Goal: Find specific fact: Find specific fact

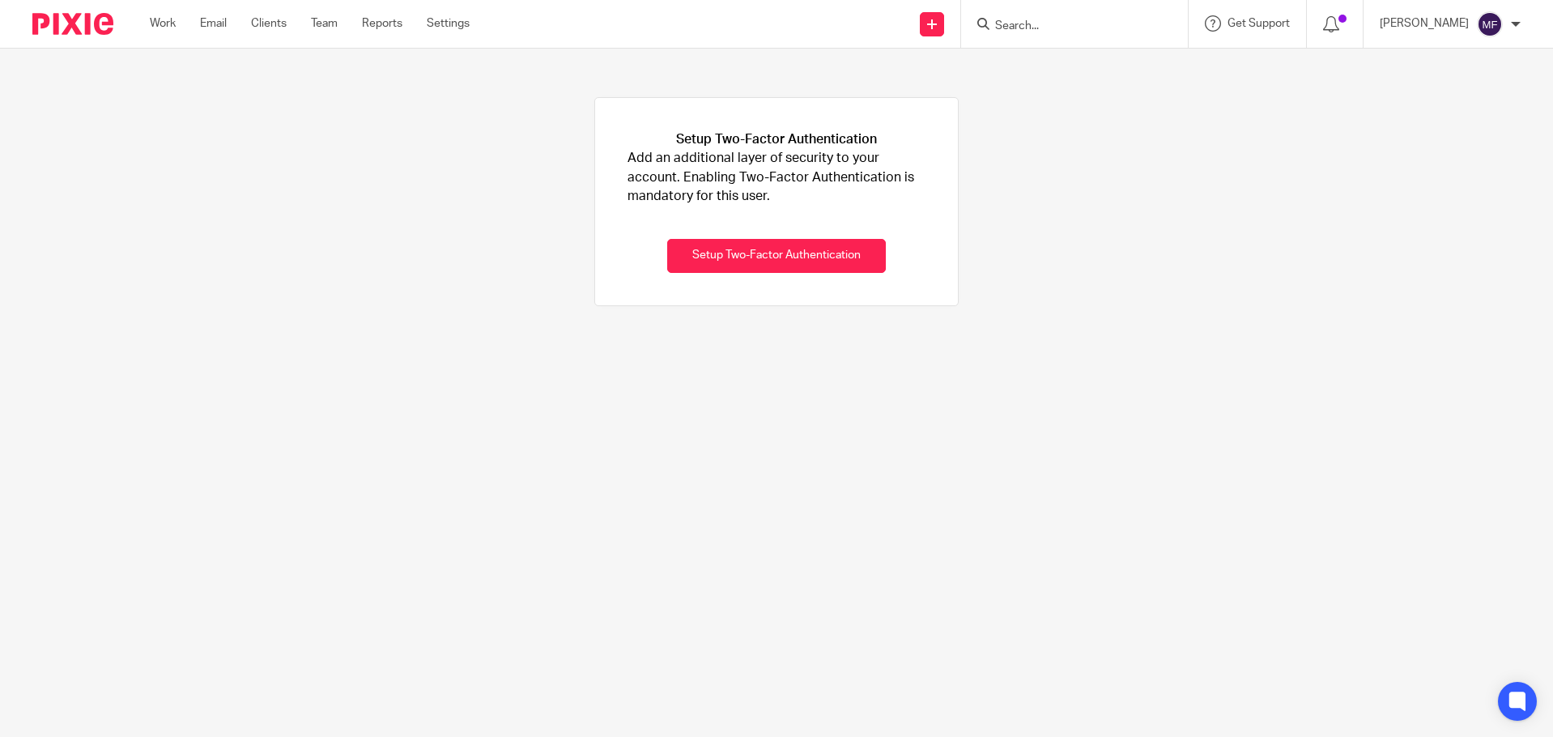
click at [66, 29] on img at bounding box center [72, 24] width 81 height 22
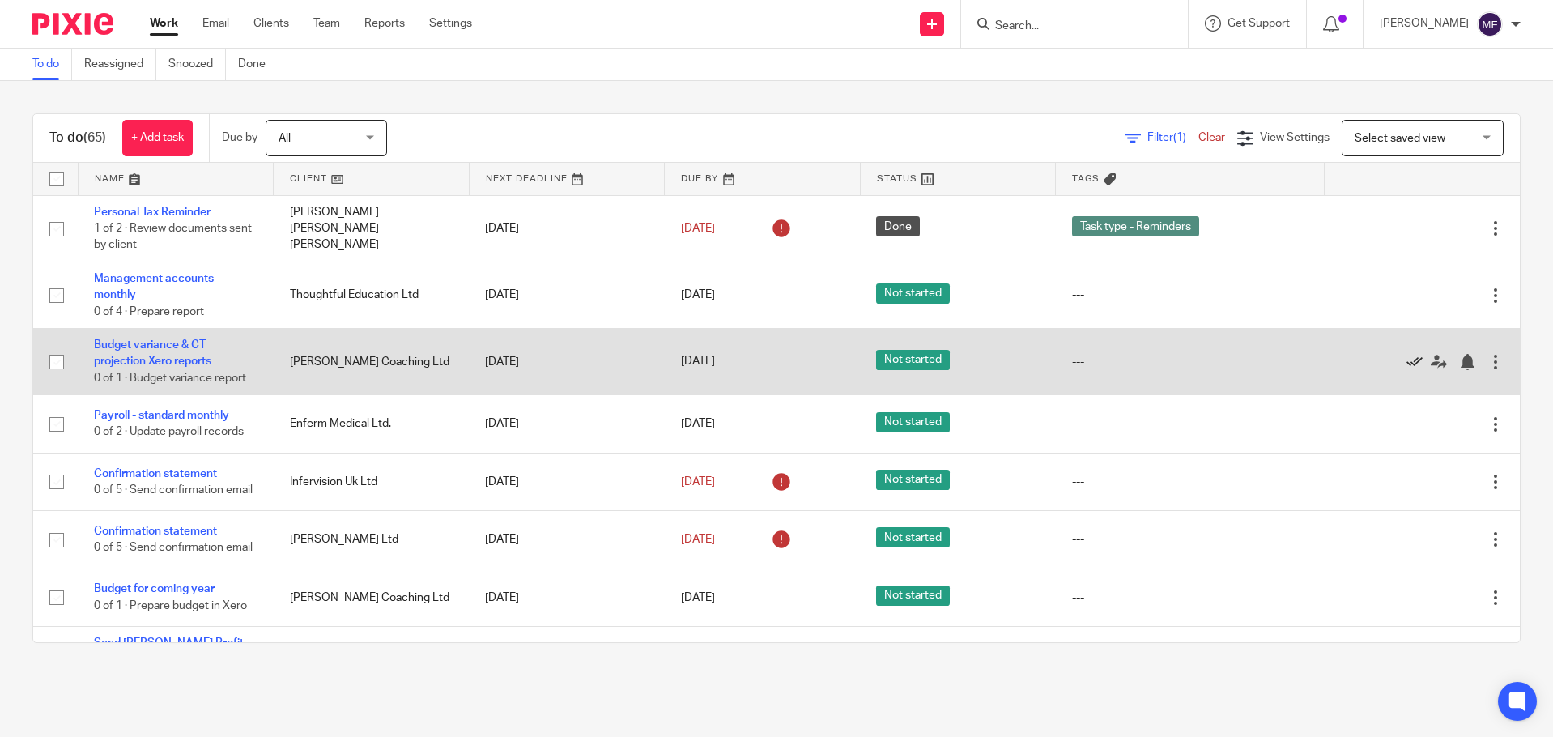
click at [1406, 355] on icon at bounding box center [1414, 362] width 16 height 16
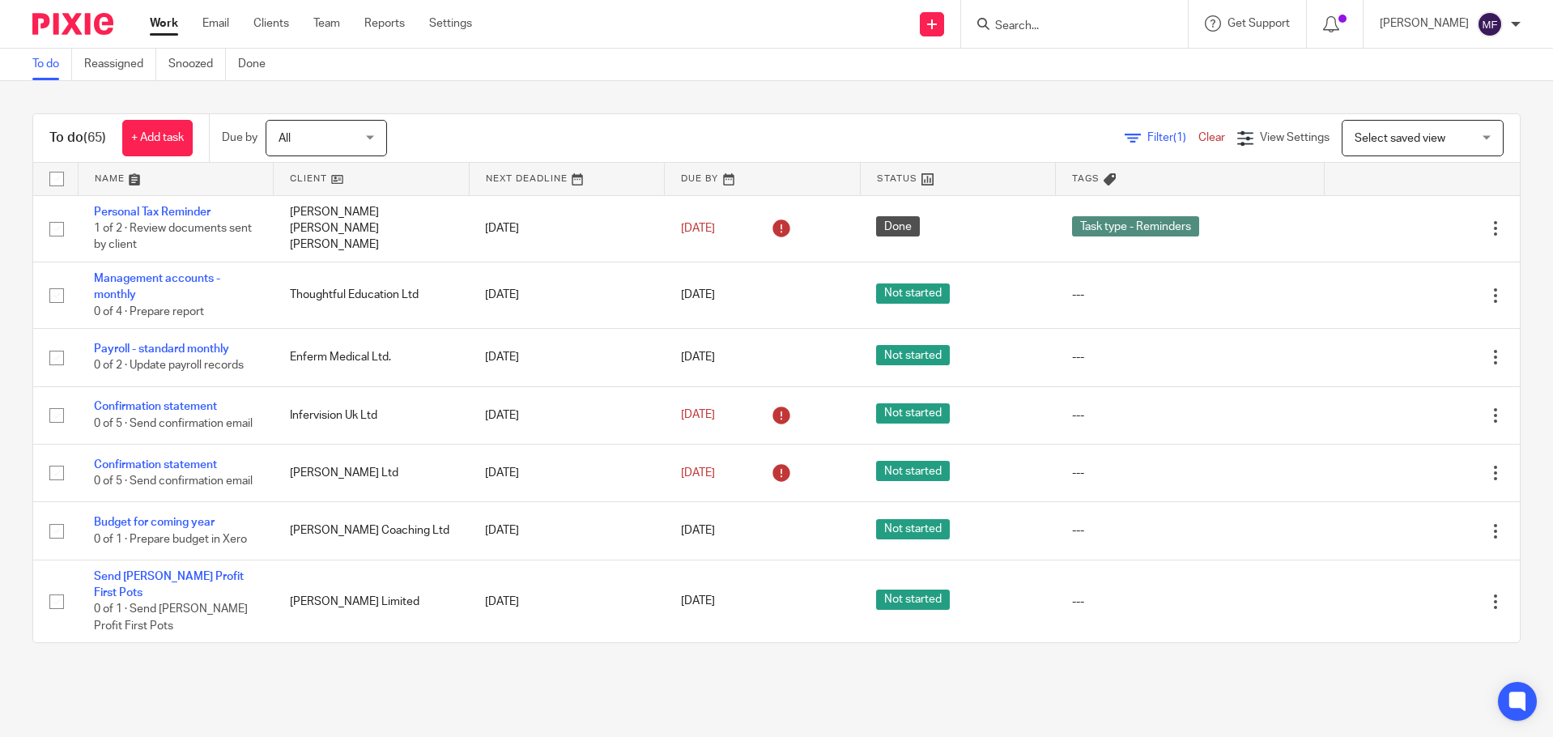
click at [1096, 23] on input "Search" at bounding box center [1066, 26] width 146 height 15
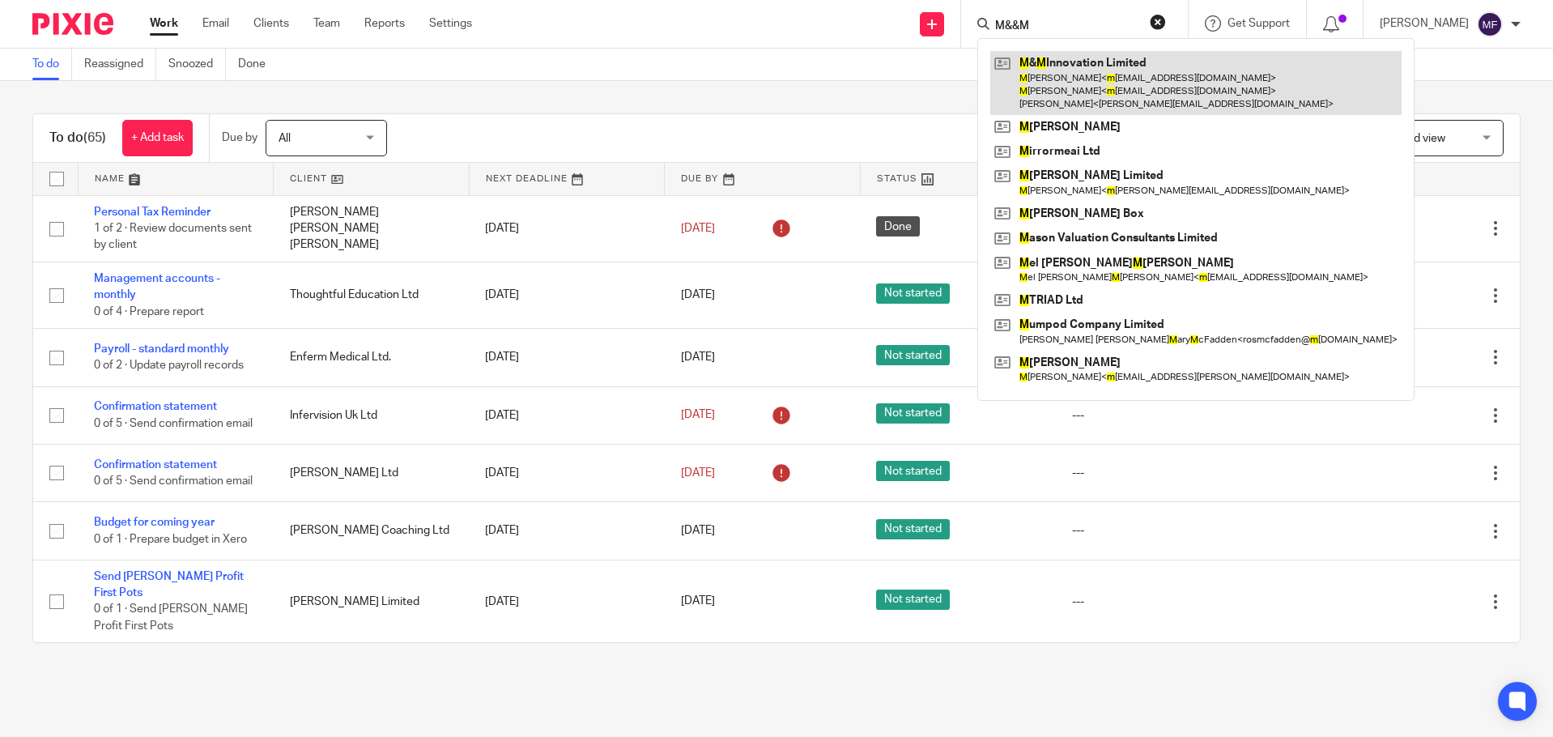
type input "M&&M"
click at [1116, 91] on link at bounding box center [1195, 83] width 411 height 64
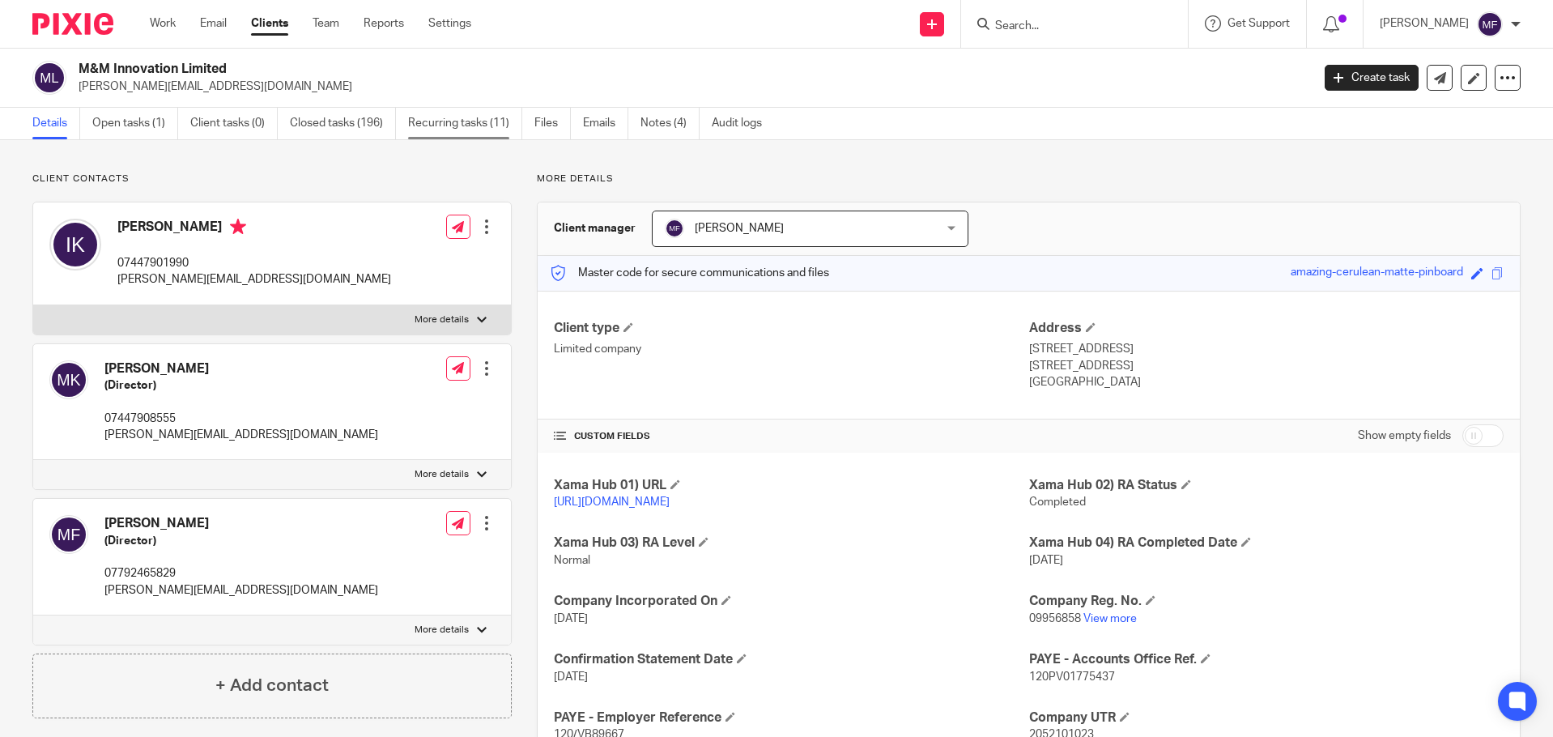
click at [445, 134] on link "Recurring tasks (11)" at bounding box center [465, 124] width 114 height 32
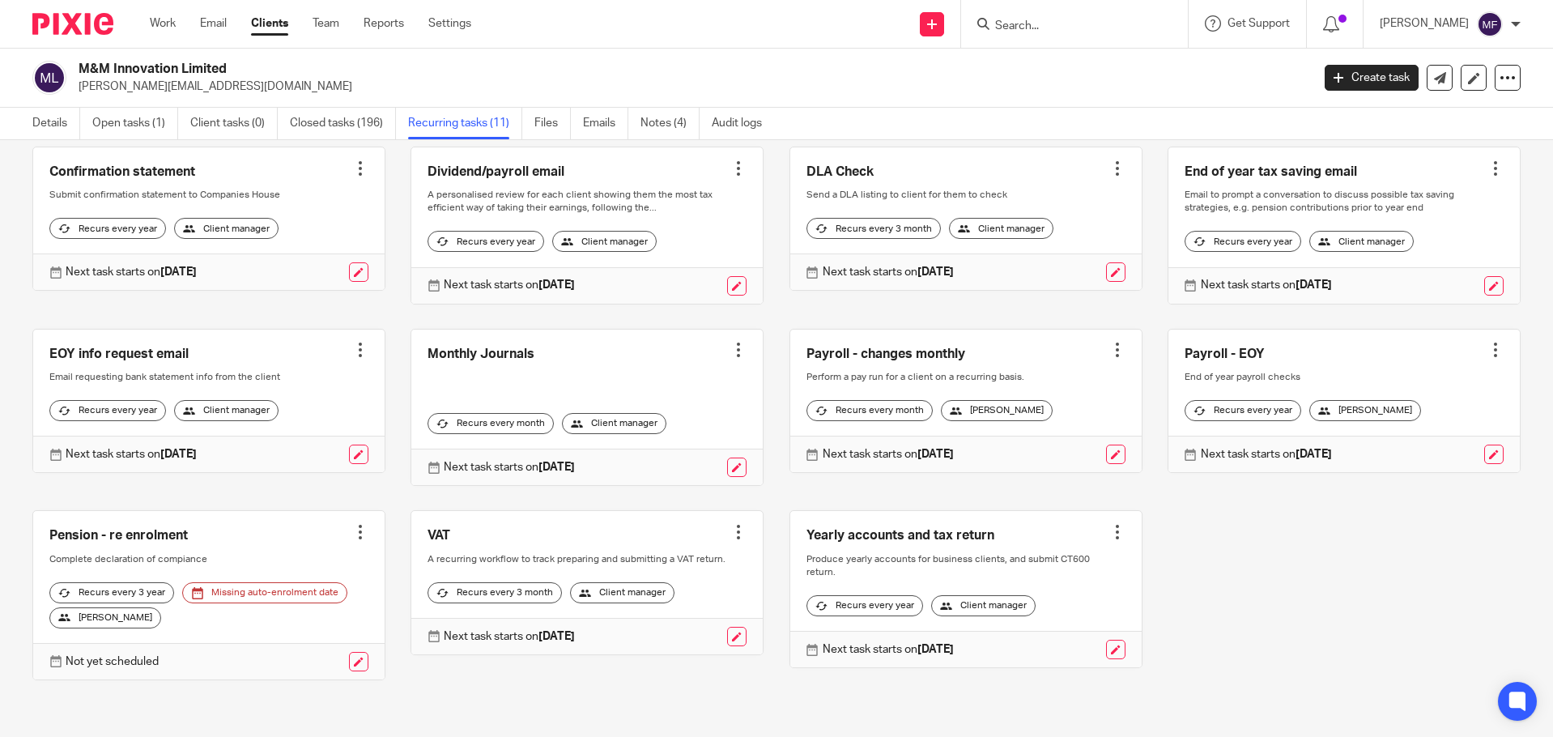
scroll to position [113, 0]
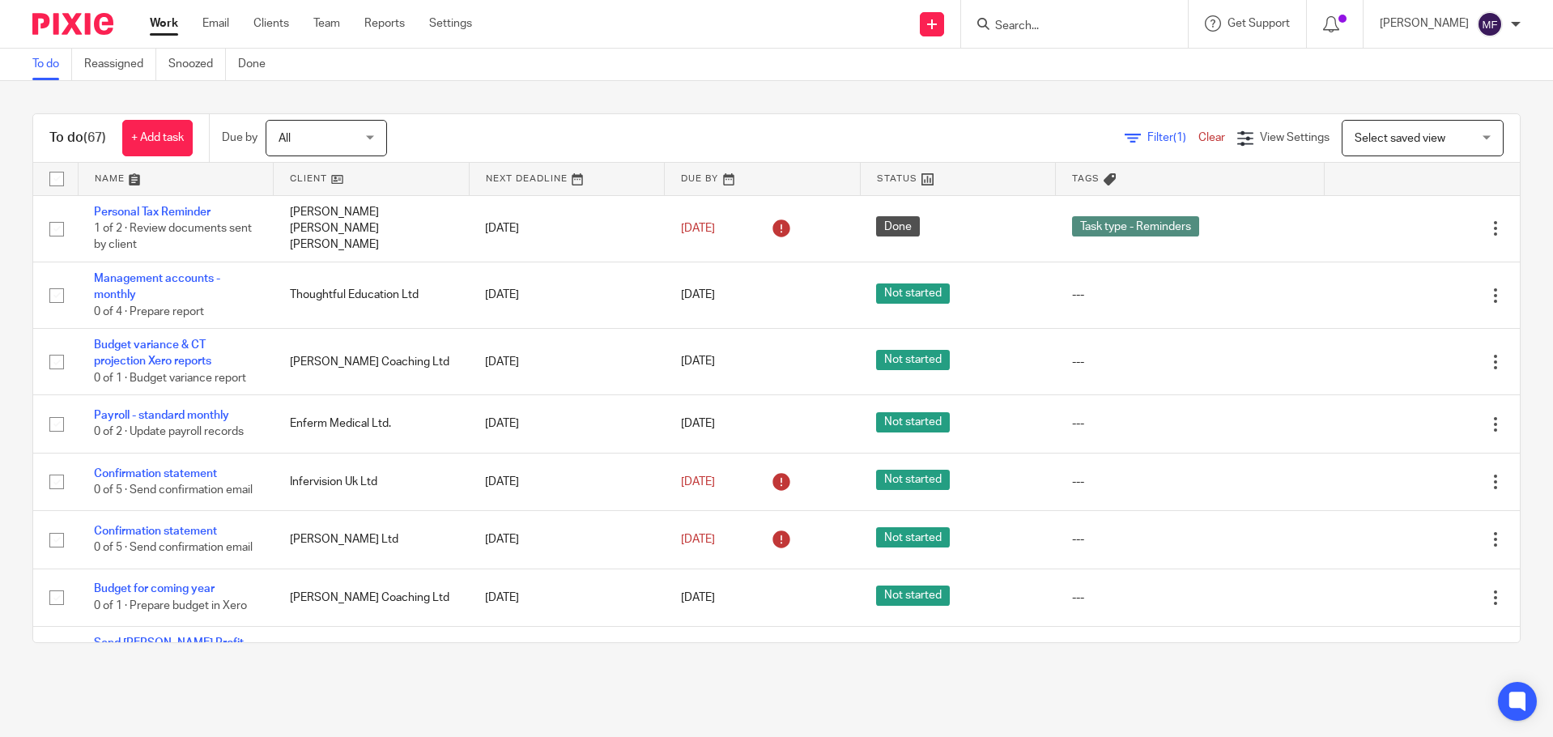
scroll to position [405, 0]
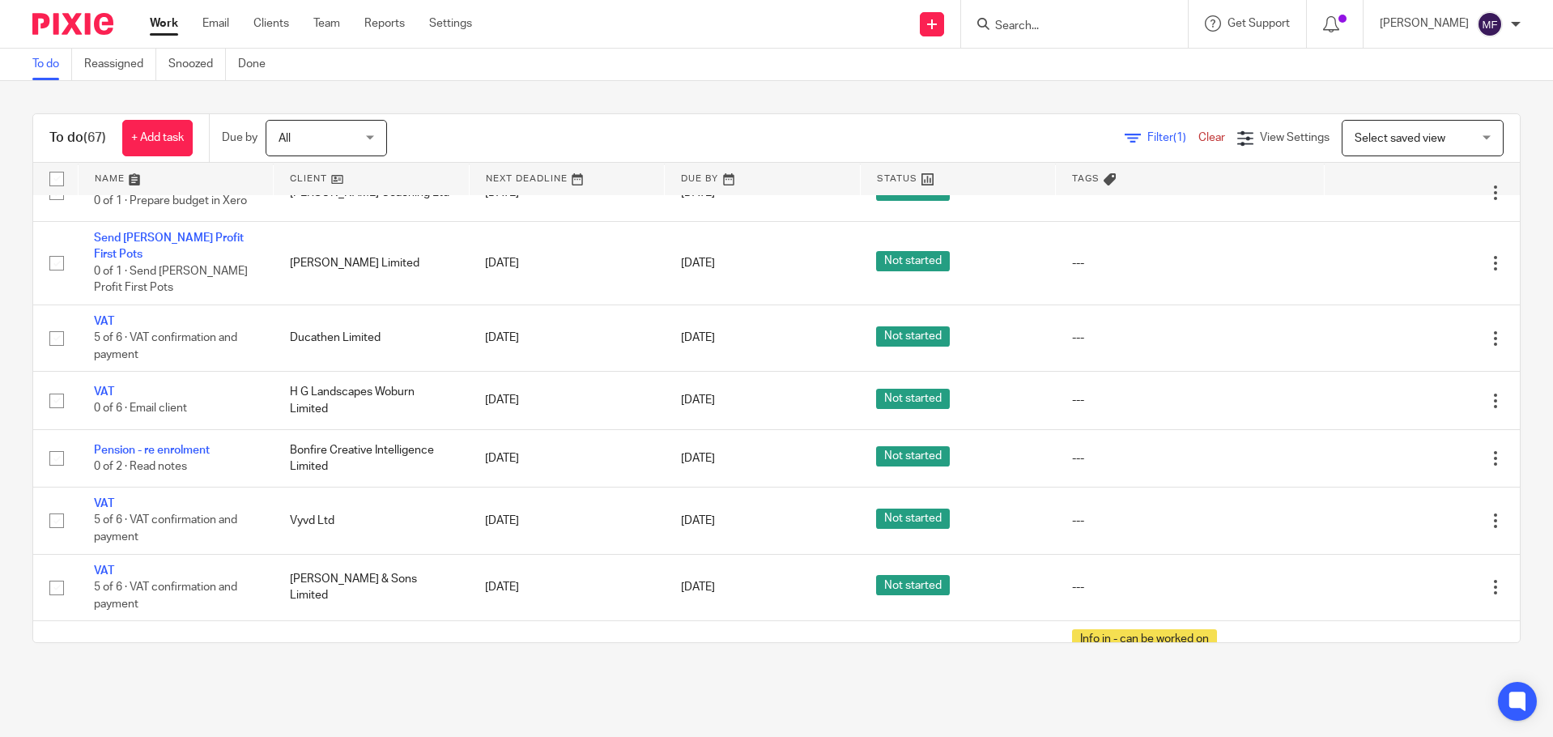
click at [1038, 25] on input "Search" at bounding box center [1066, 26] width 146 height 15
click at [1082, 26] on input "Search" at bounding box center [1066, 26] width 146 height 15
type input "TVNF"
click at [1089, 105] on link at bounding box center [1144, 94] width 308 height 37
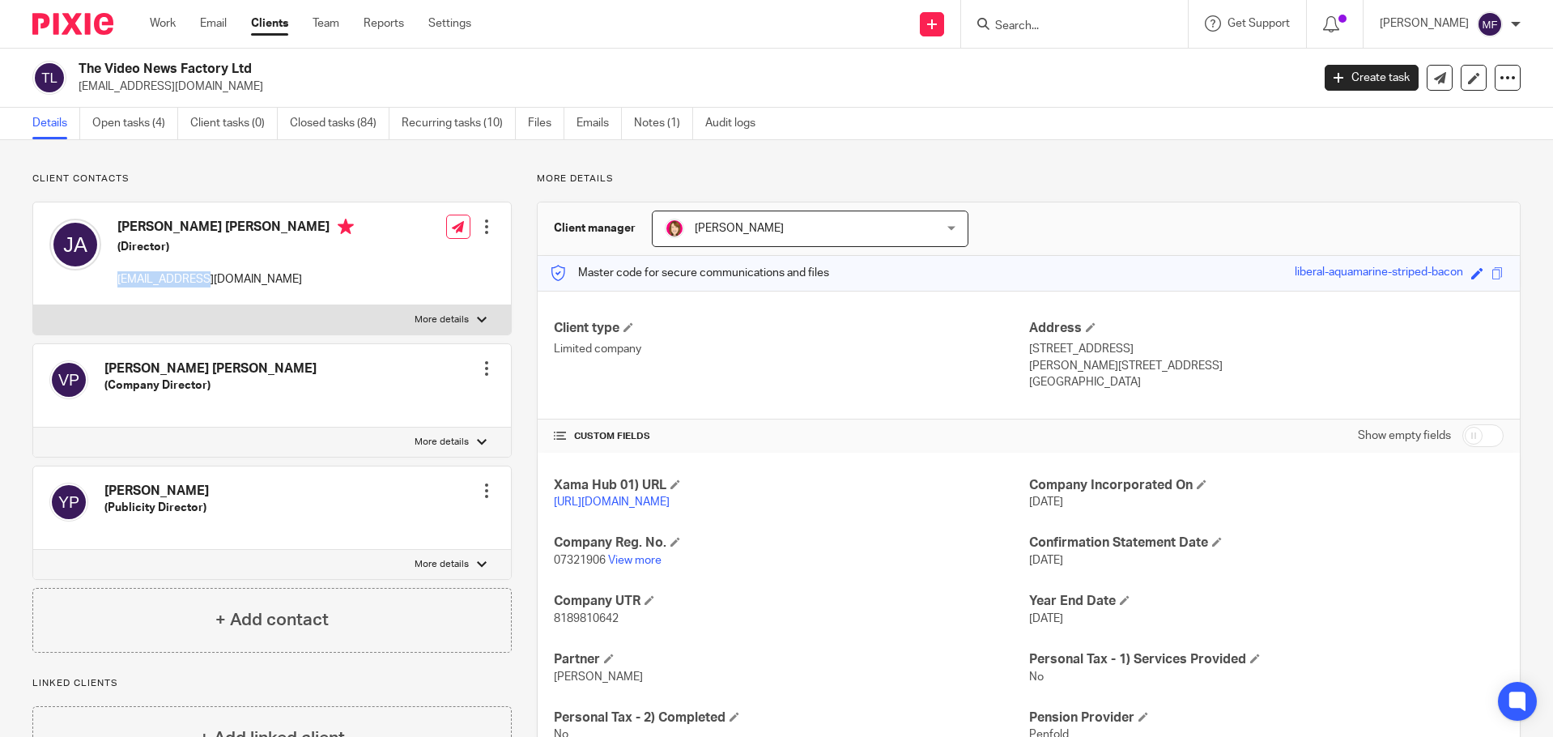
drag, startPoint x: 115, startPoint y: 278, endPoint x: 192, endPoint y: 287, distance: 77.4
click at [192, 287] on div "Jean Pierre Raymond Allard (Director) jpa@tvnf.co.uk" at bounding box center [201, 253] width 304 height 86
copy p "jpa@tvnf.co.uk"
click at [580, 117] on link "Emails" at bounding box center [598, 124] width 45 height 32
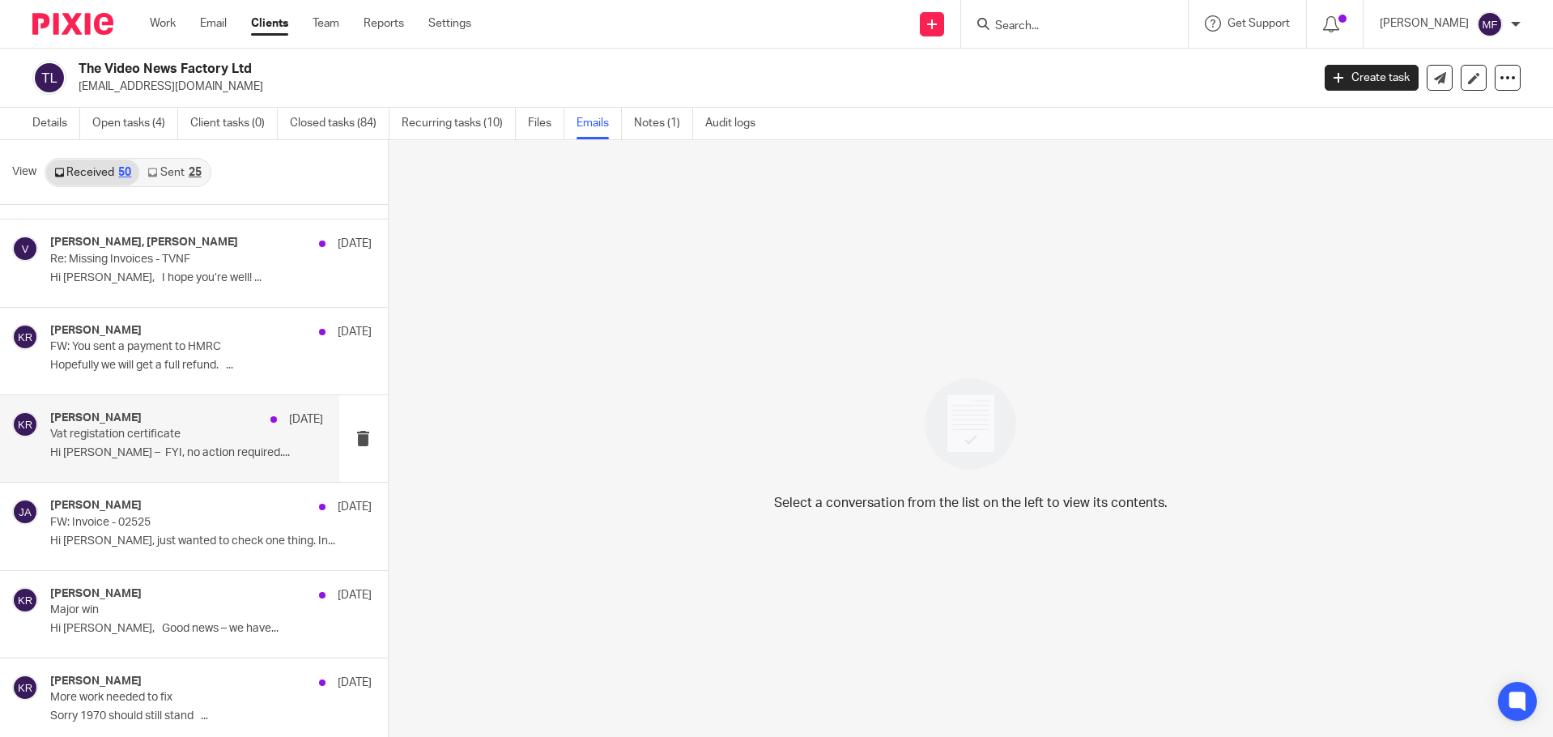
scroll to position [2995, 0]
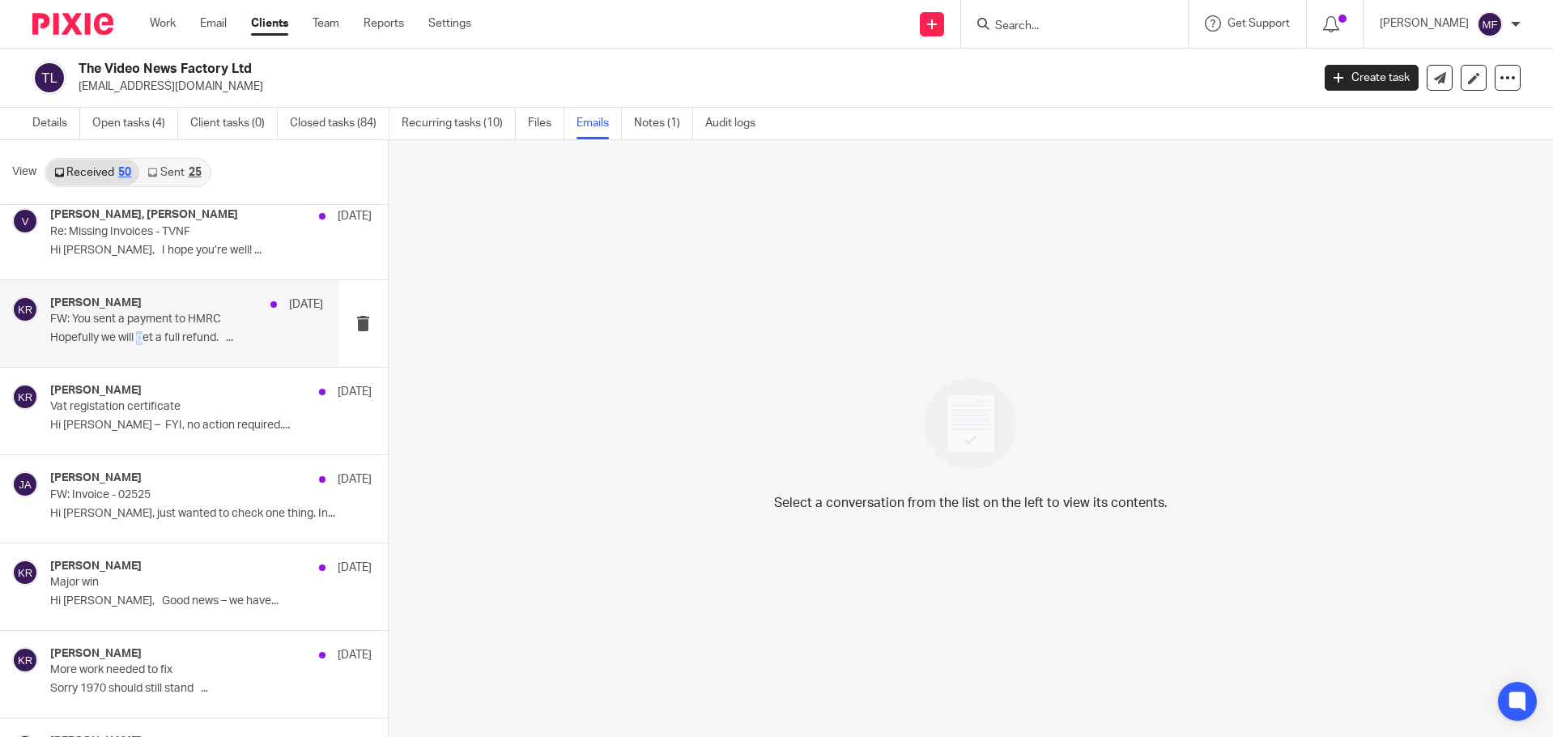
click at [140, 331] on p "Hopefully we will get a full refund. ..." at bounding box center [186, 338] width 273 height 14
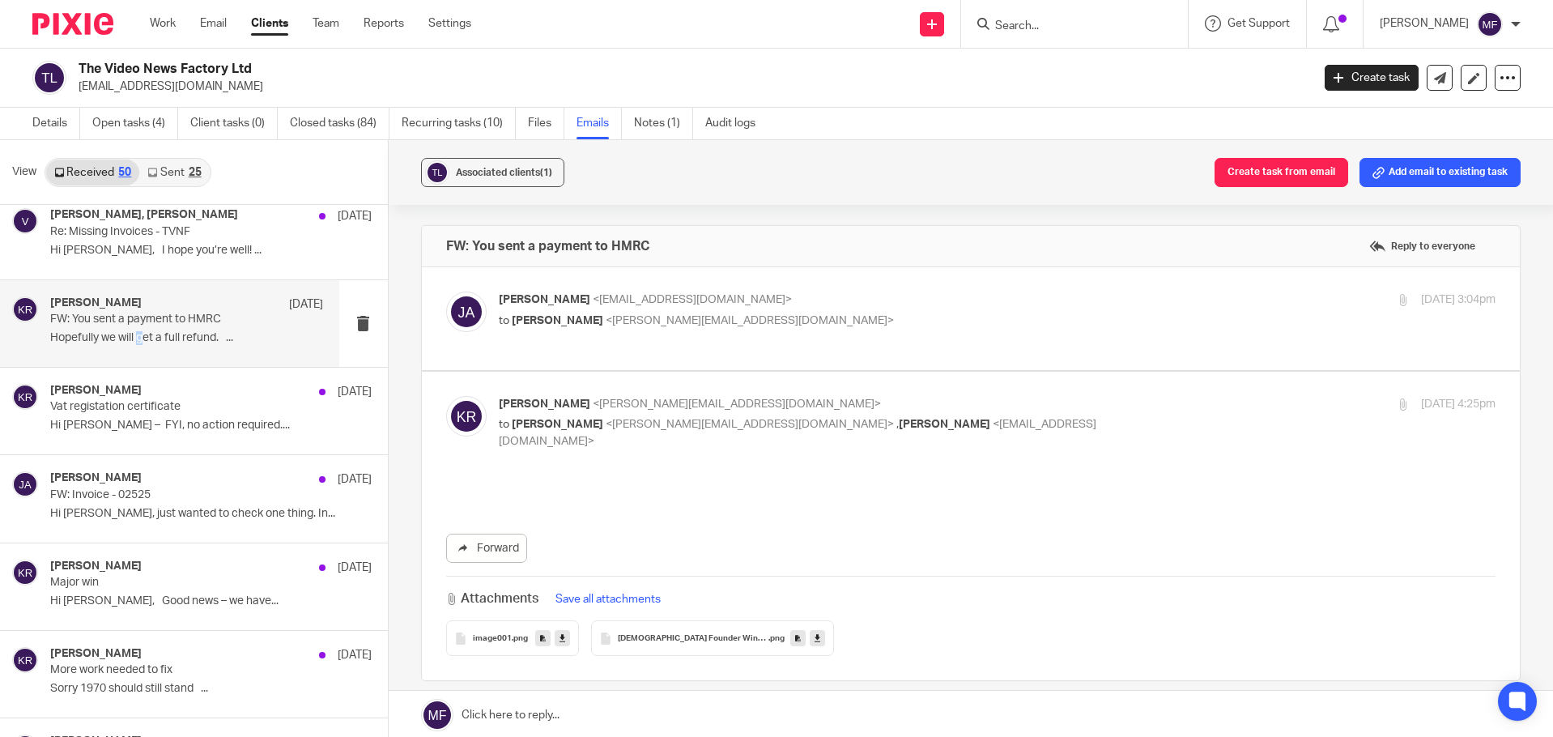
scroll to position [0, 0]
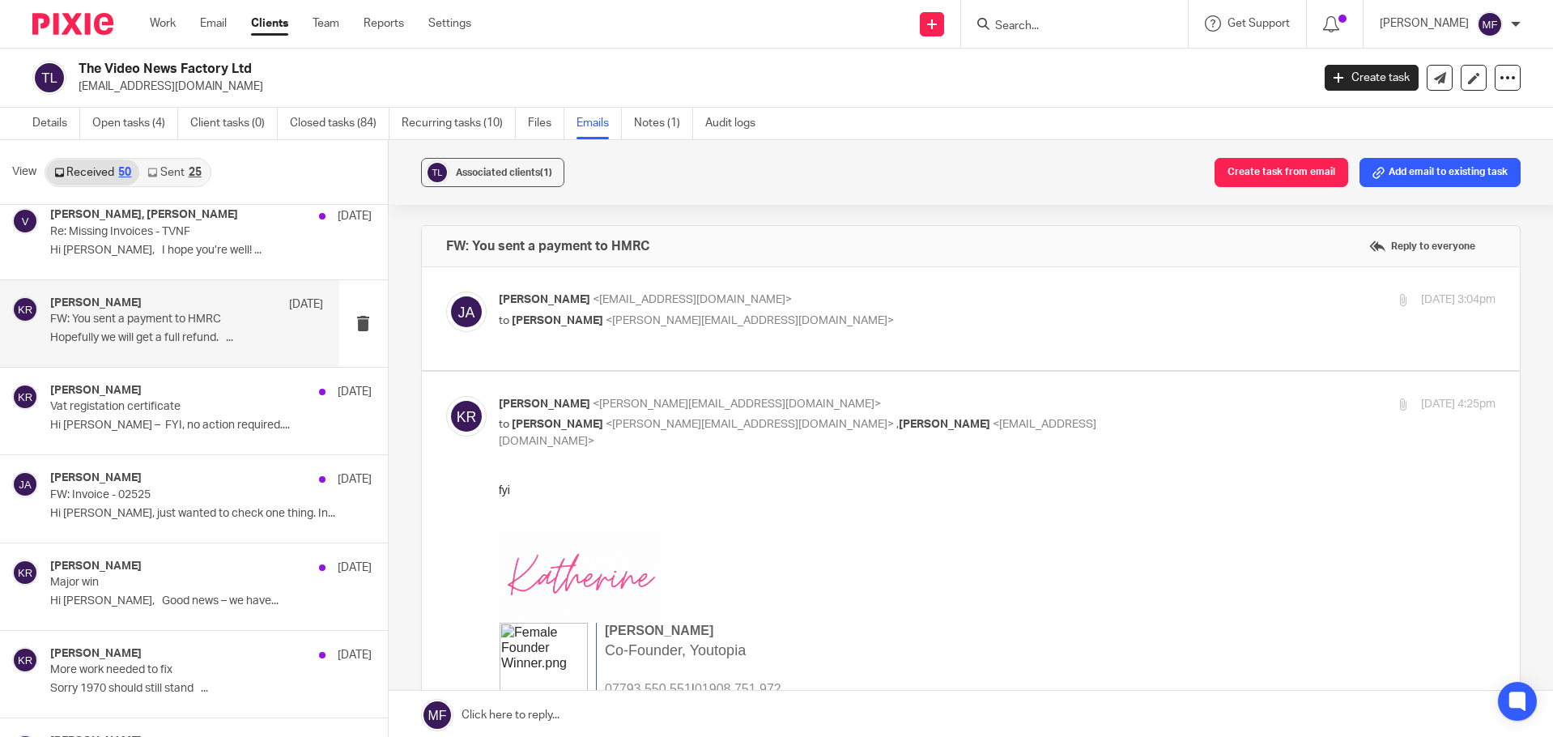
click at [568, 326] on p "to [PERSON_NAME] <[PERSON_NAME][EMAIL_ADDRESS][DOMAIN_NAME]>" at bounding box center [831, 320] width 665 height 17
checkbox input "true"
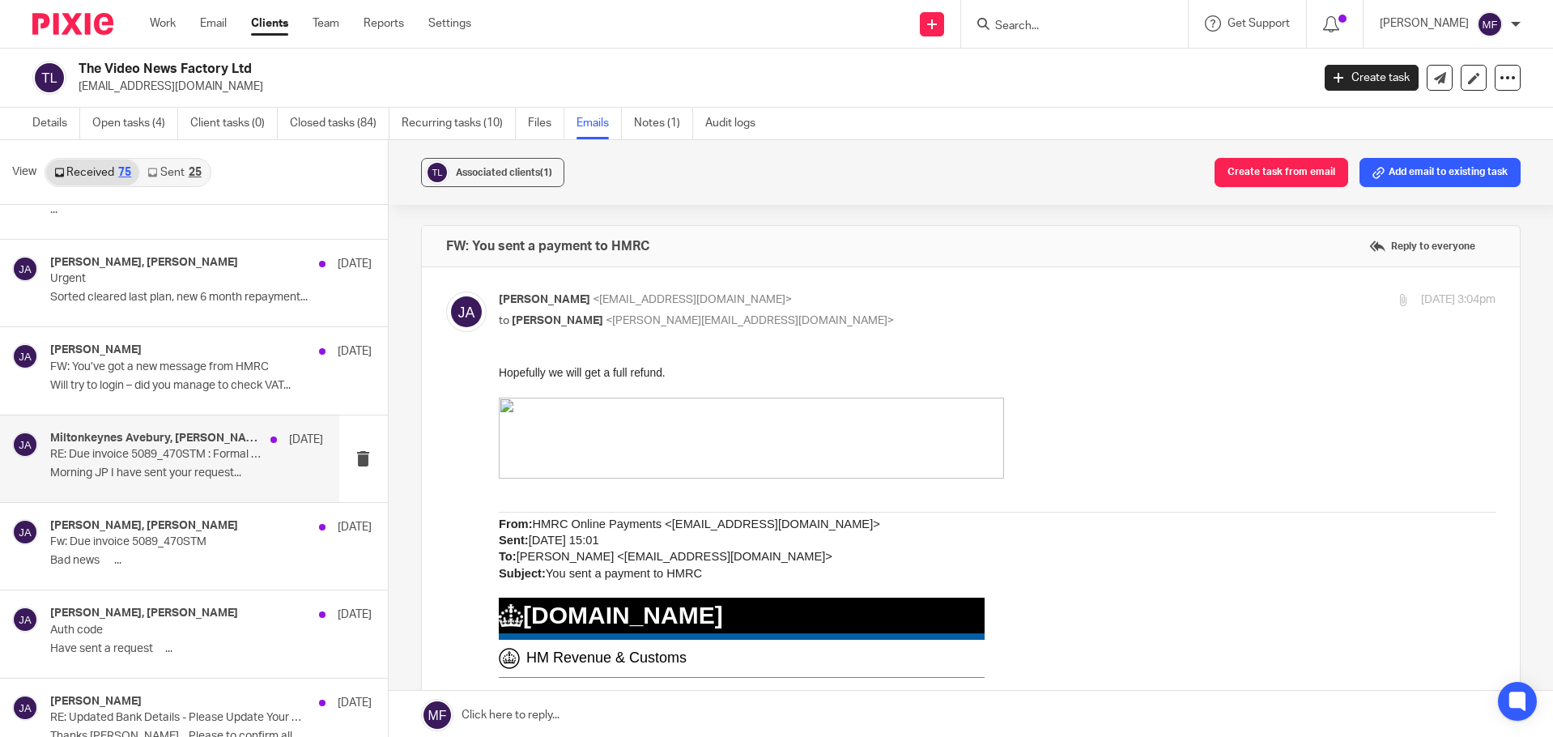
scroll to position [3823, 0]
click at [159, 482] on div "Miltonkeynes Avebury, John Allard 13 May RE: Due invoice 5089_470STM : Formal C…" at bounding box center [186, 460] width 273 height 54
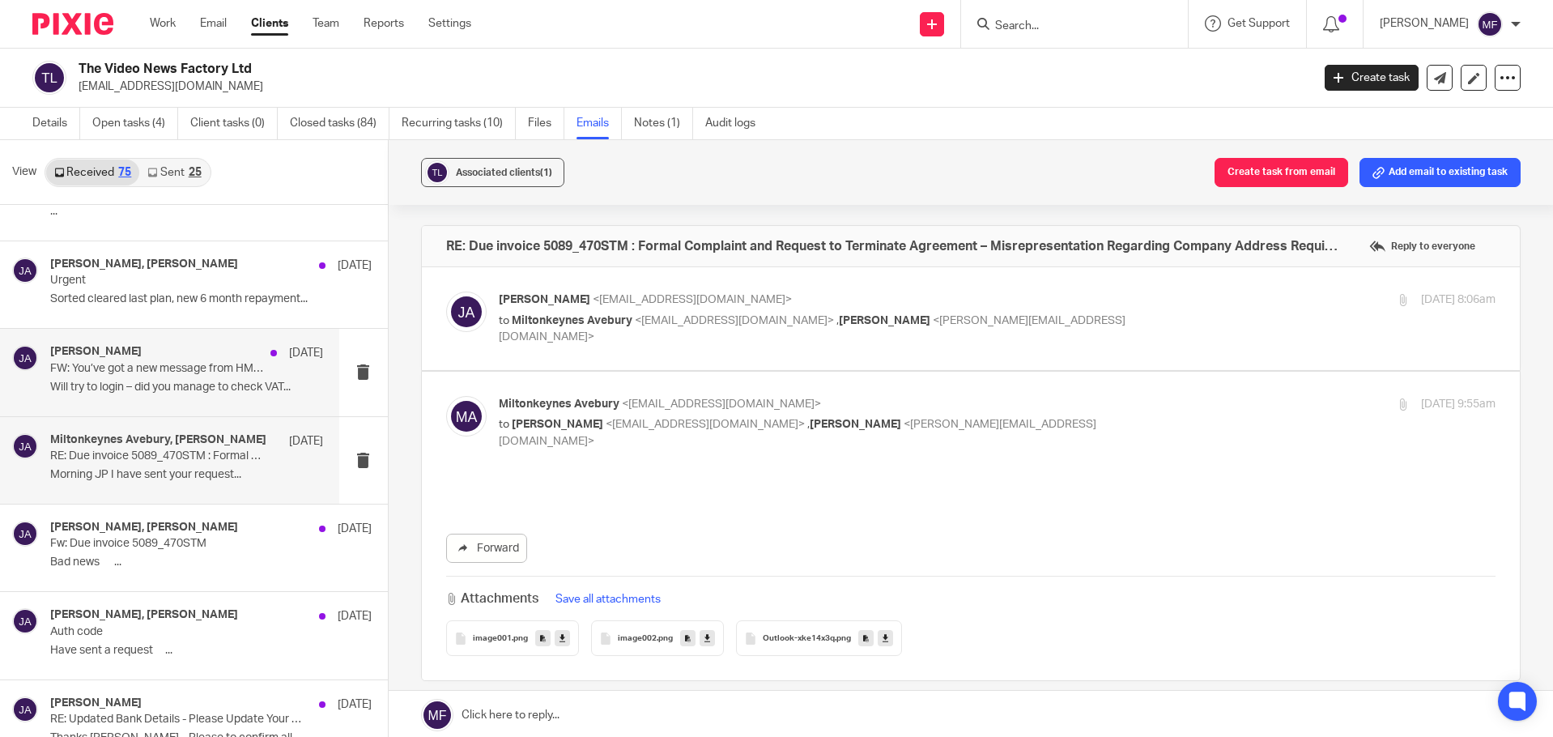
scroll to position [0, 0]
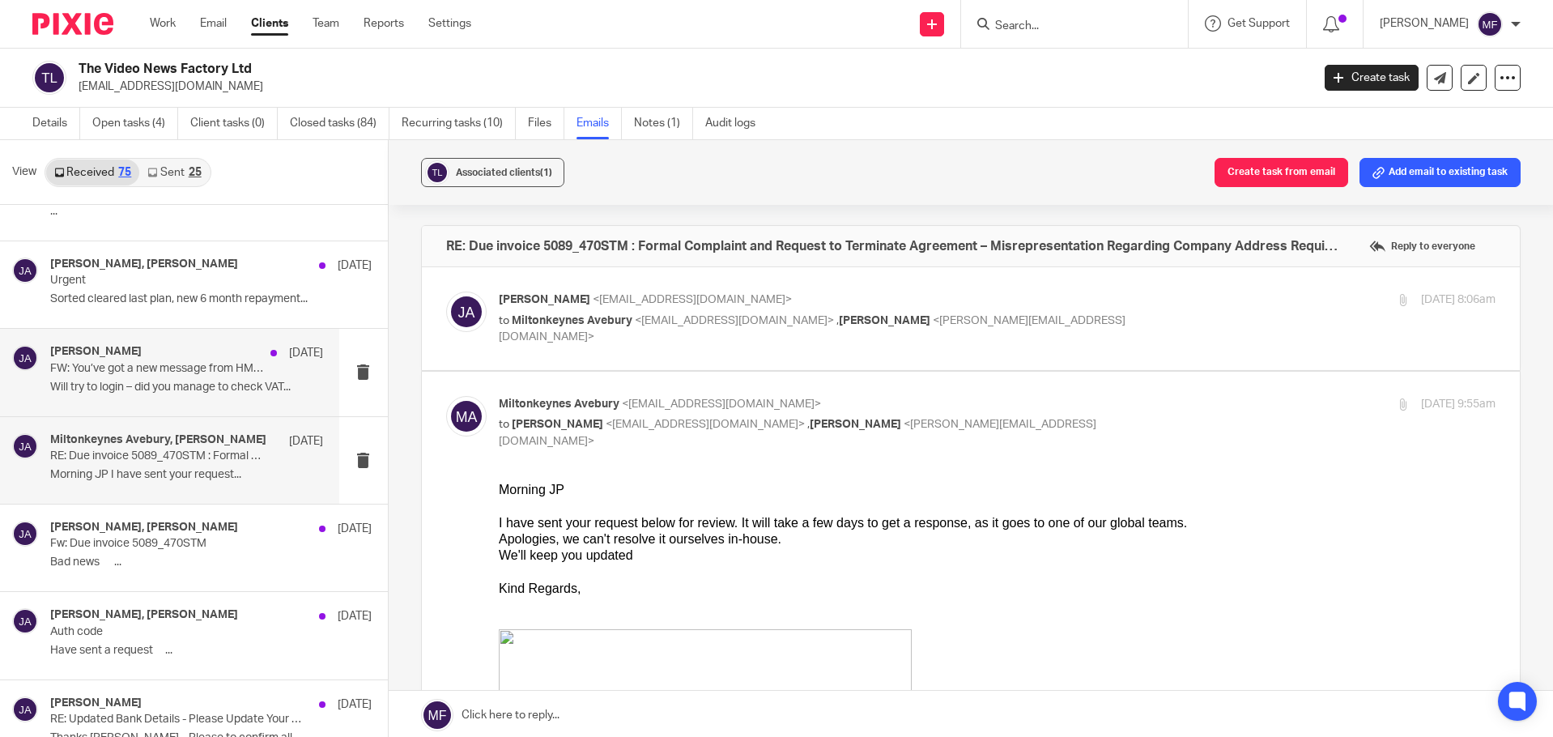
click at [117, 388] on p "Will try to login – did you manage to check VAT..." at bounding box center [186, 387] width 273 height 14
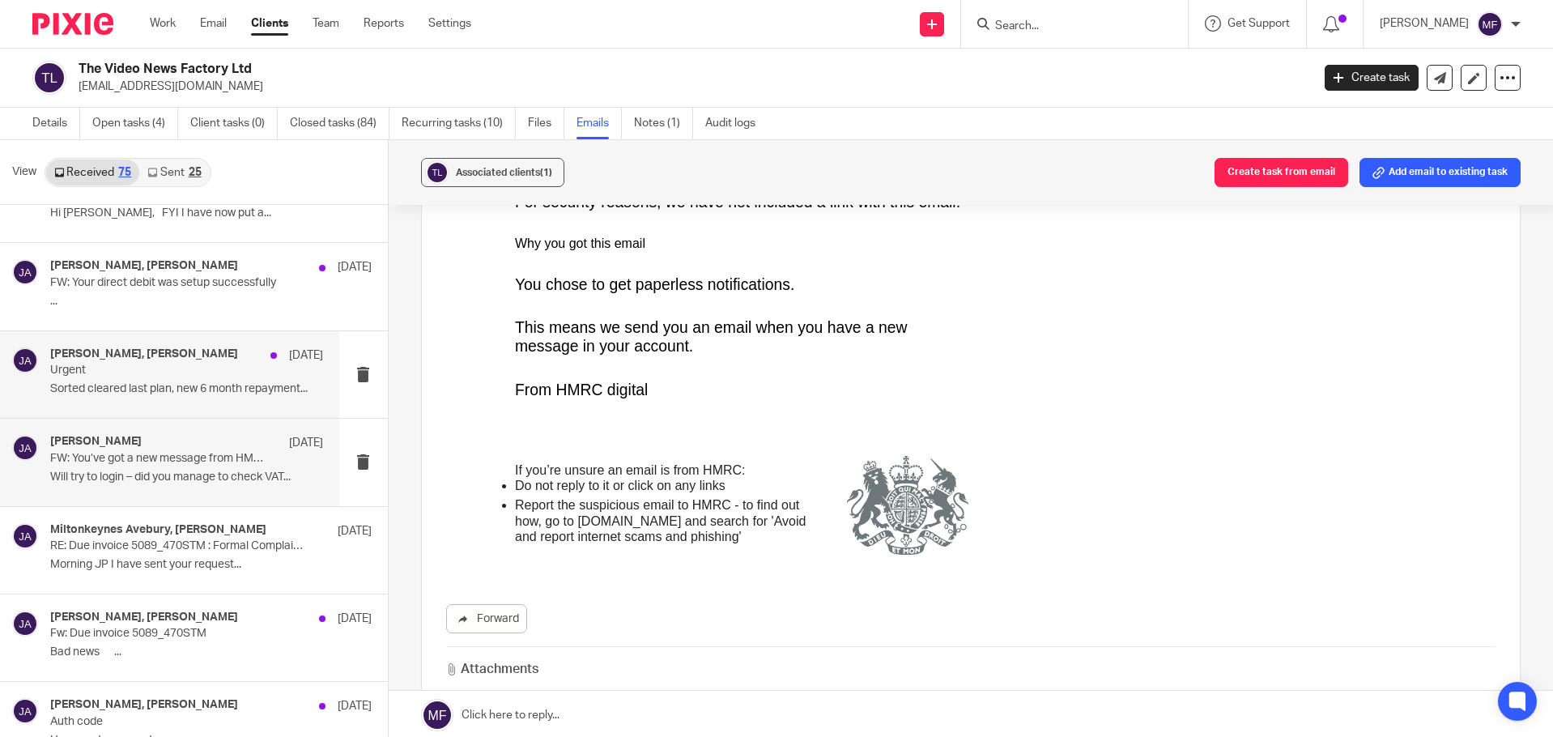
scroll to position [3661, 0]
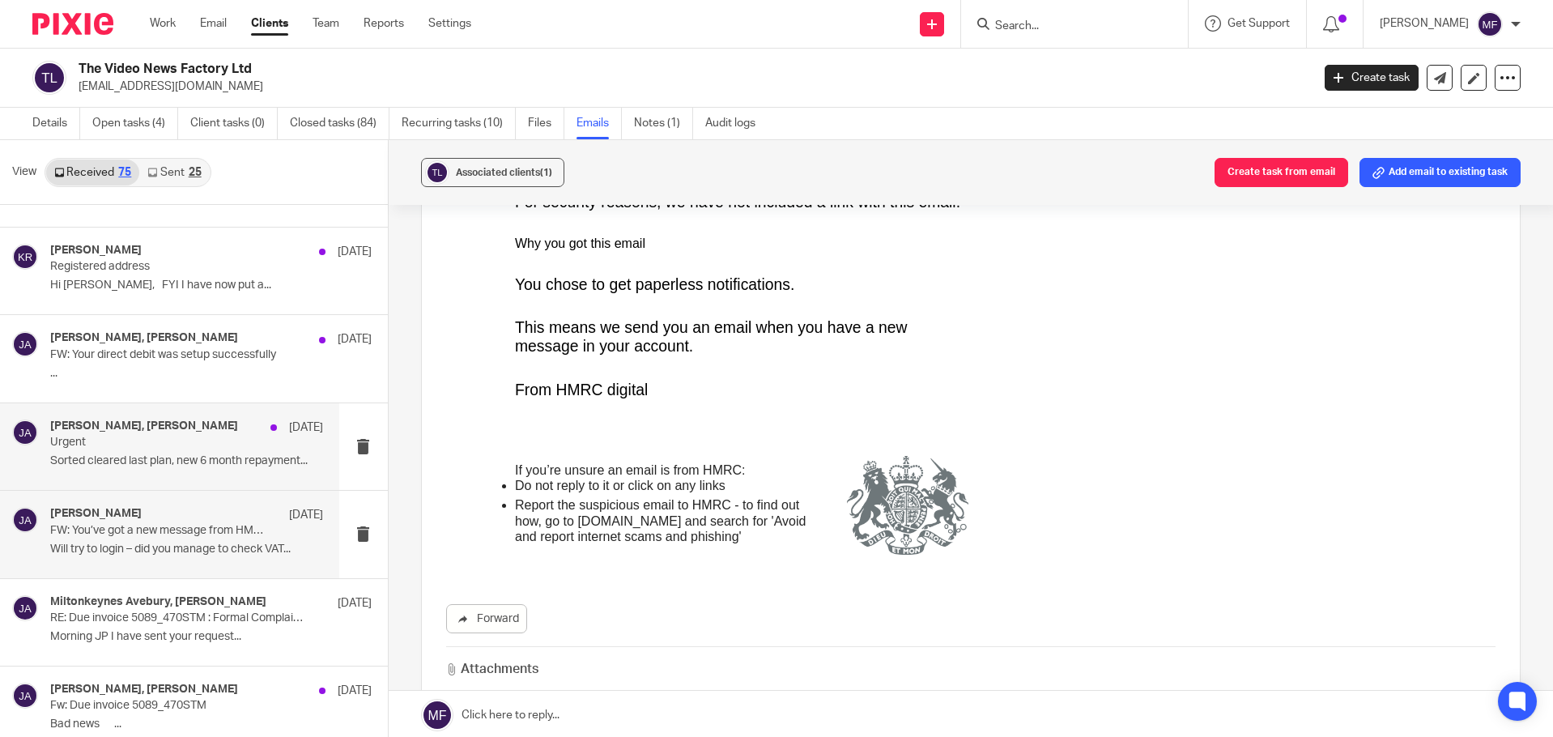
click at [151, 449] on p "Urgent" at bounding box center [159, 443] width 218 height 14
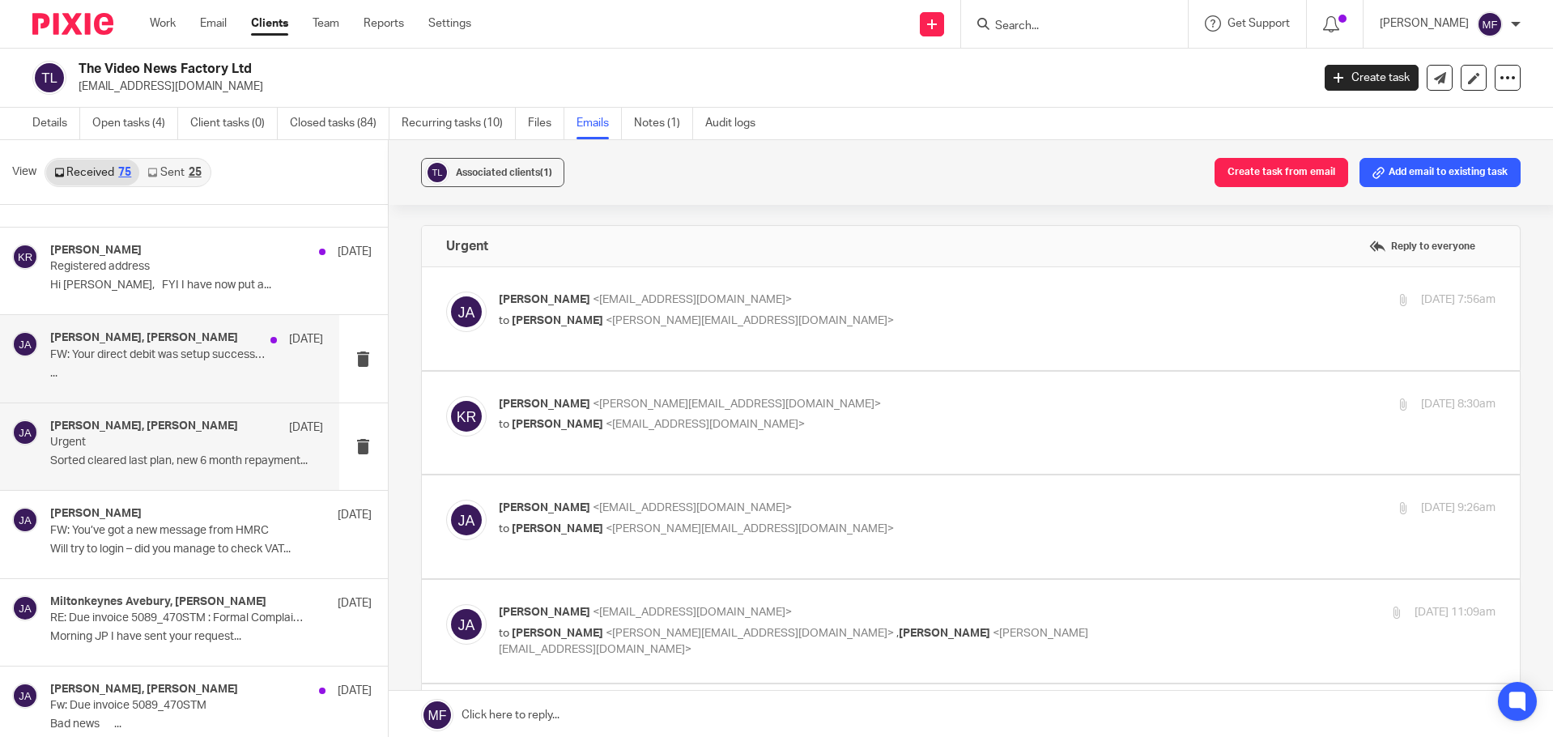
scroll to position [0, 0]
click at [662, 348] on label at bounding box center [971, 318] width 1099 height 103
click at [446, 291] on input "checkbox" at bounding box center [445, 291] width 1 height 1
checkbox input "true"
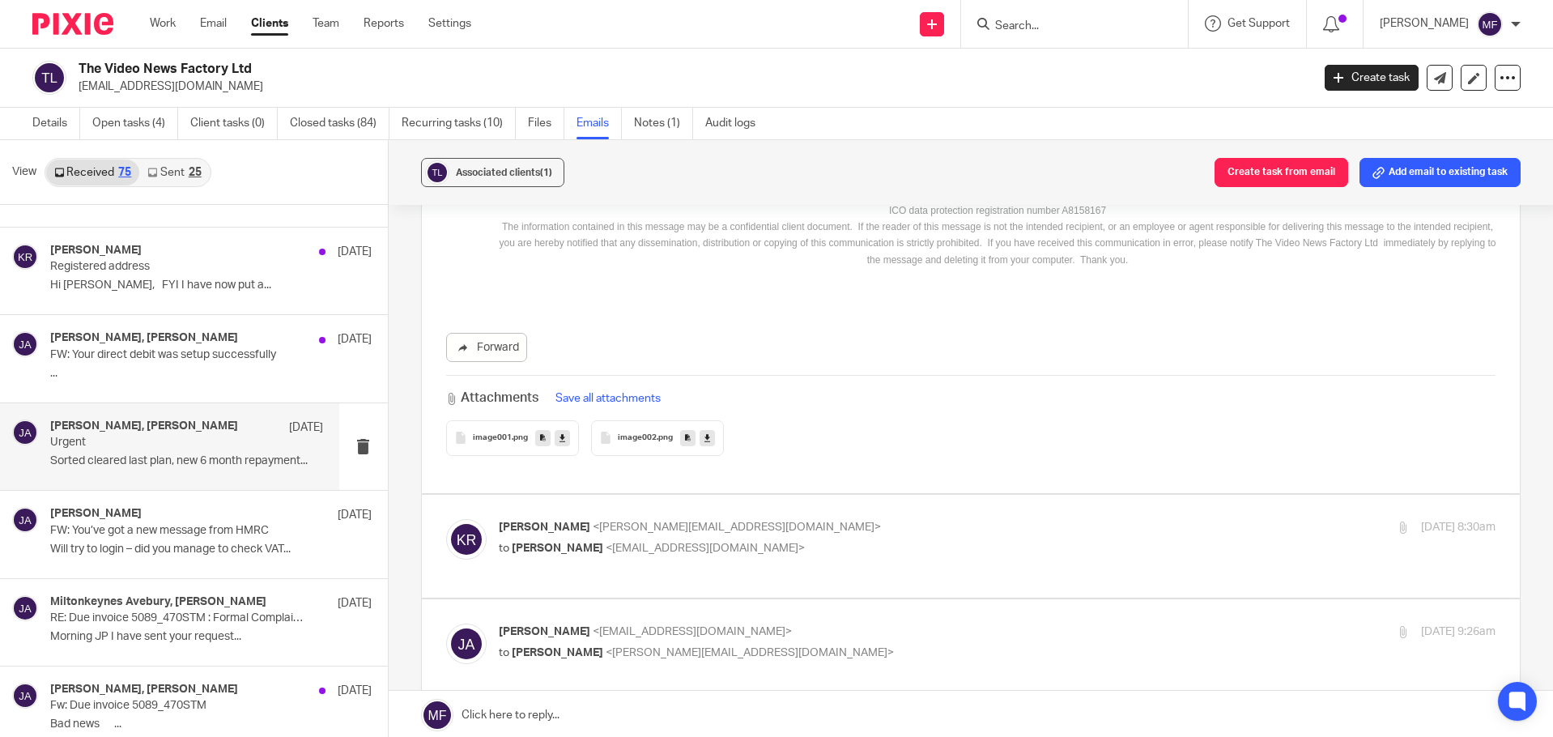
scroll to position [1295, 0]
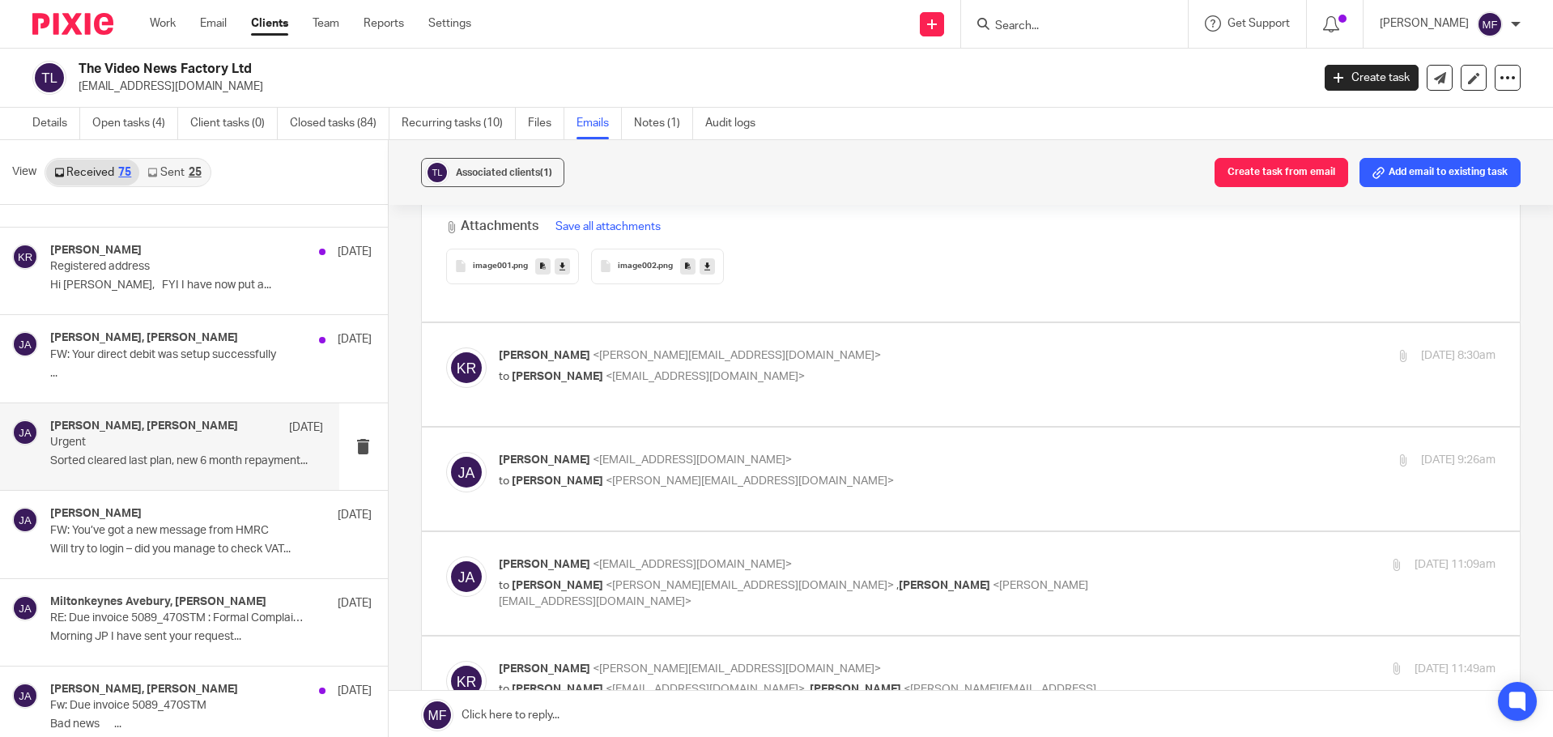
click at [649, 391] on label at bounding box center [971, 374] width 1099 height 103
click at [446, 347] on input "checkbox" at bounding box center [445, 346] width 1 height 1
checkbox input "true"
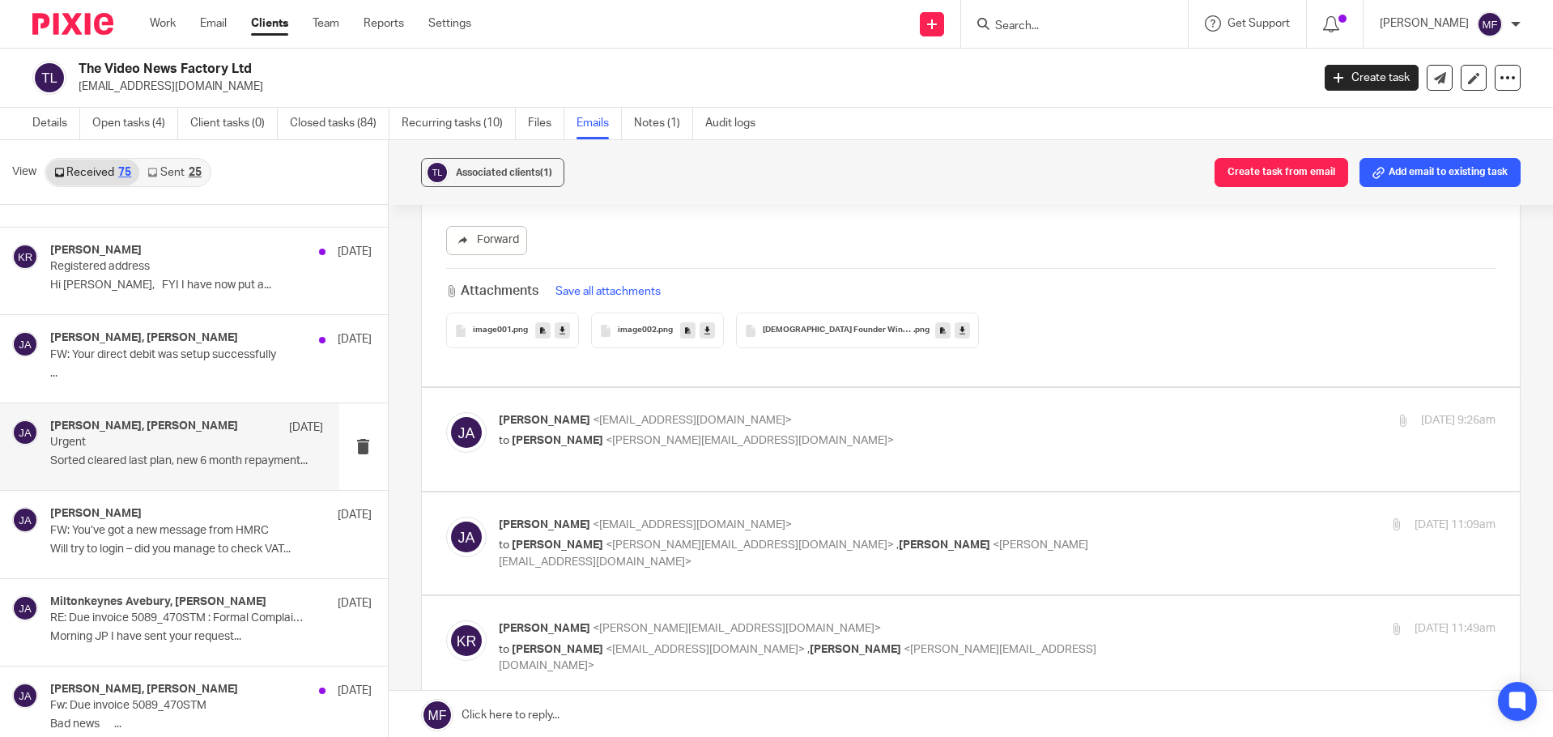
scroll to position [2186, 0]
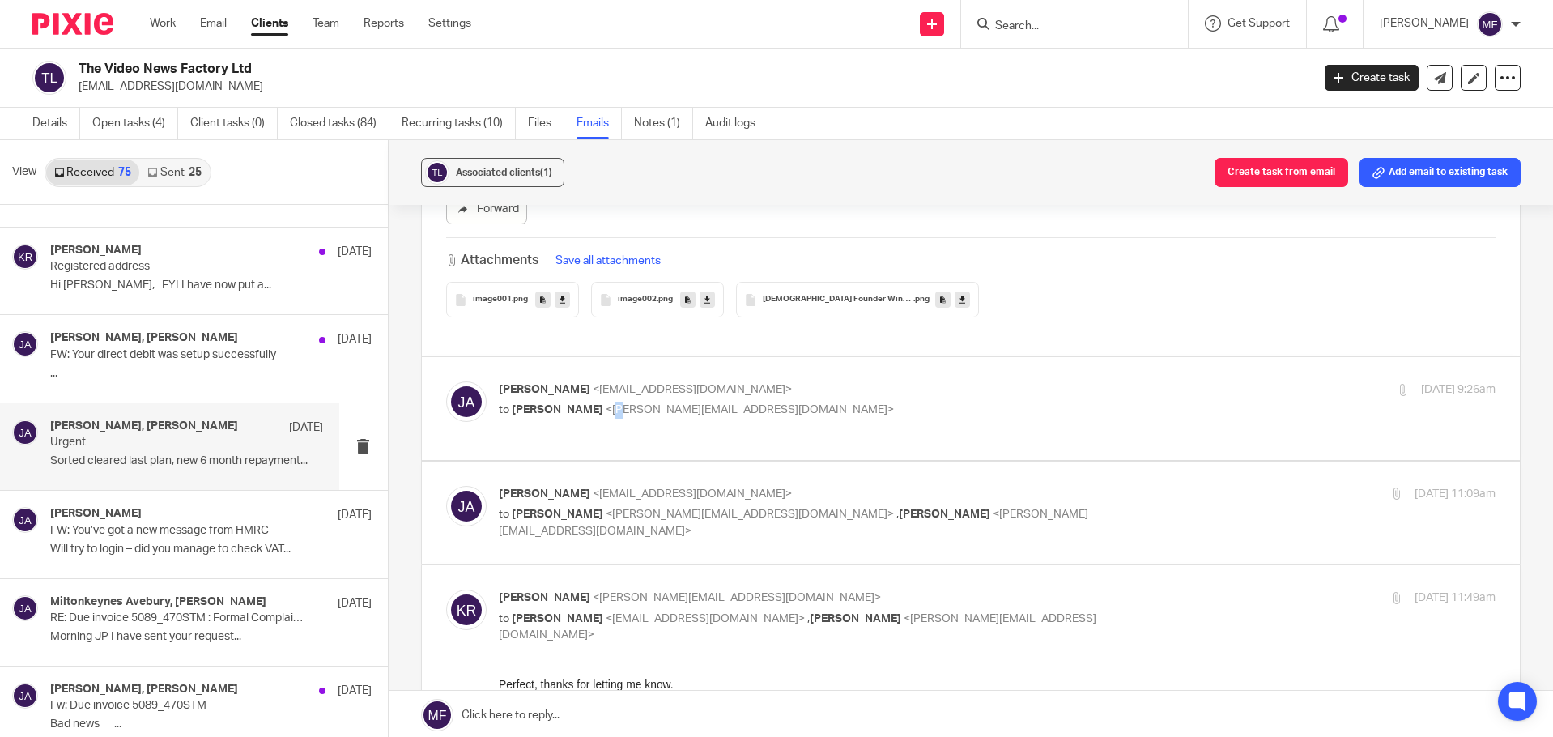
click at [638, 405] on p "to Katherine Robertson <katherine@youtopia.co.uk>" at bounding box center [831, 410] width 665 height 17
click at [666, 406] on div "John Allard <jpa@tvnf.co.uk> to Katherine Robertson <katherine@youtopia.co.uk> …" at bounding box center [997, 401] width 997 height 40
checkbox input "true"
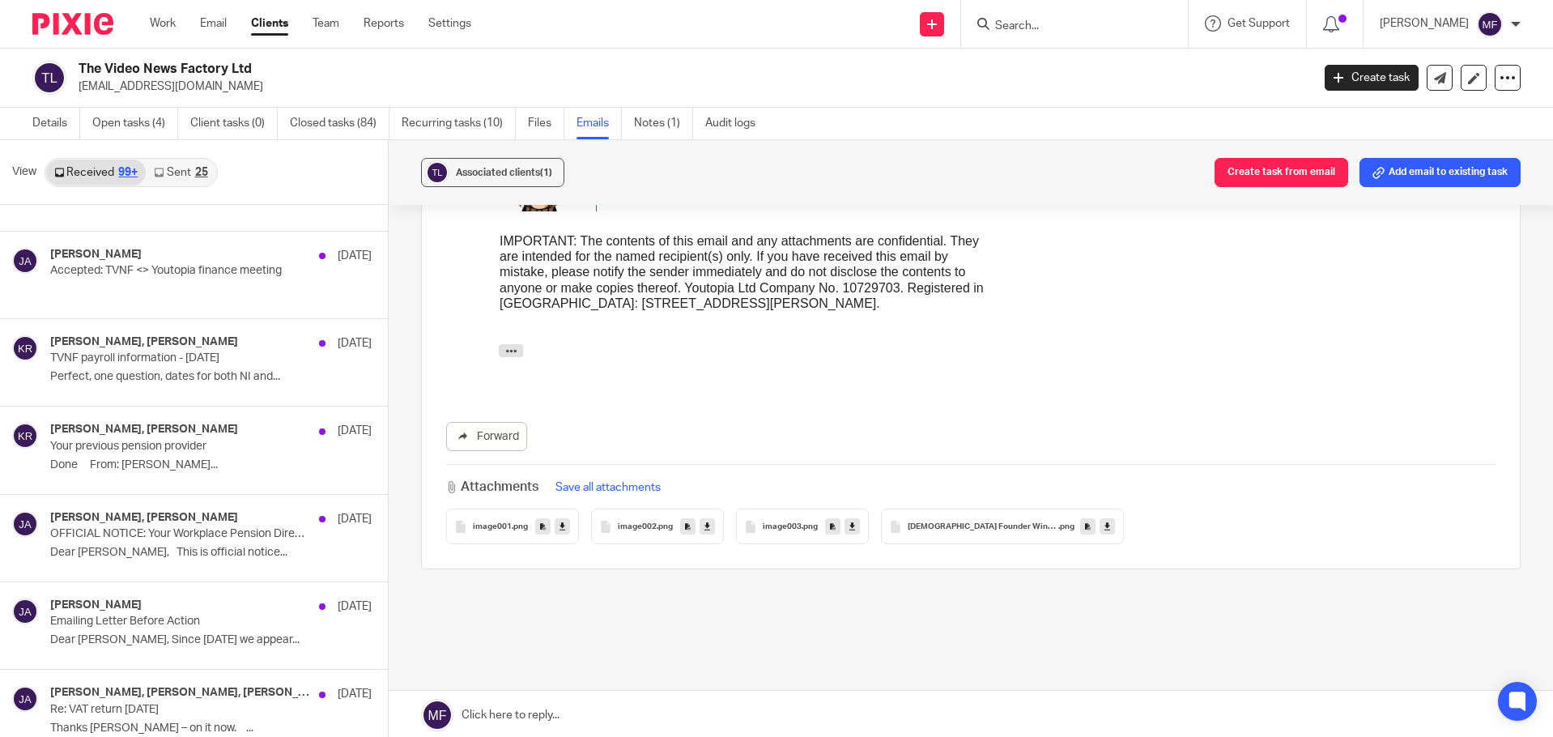
scroll to position [7709, 0]
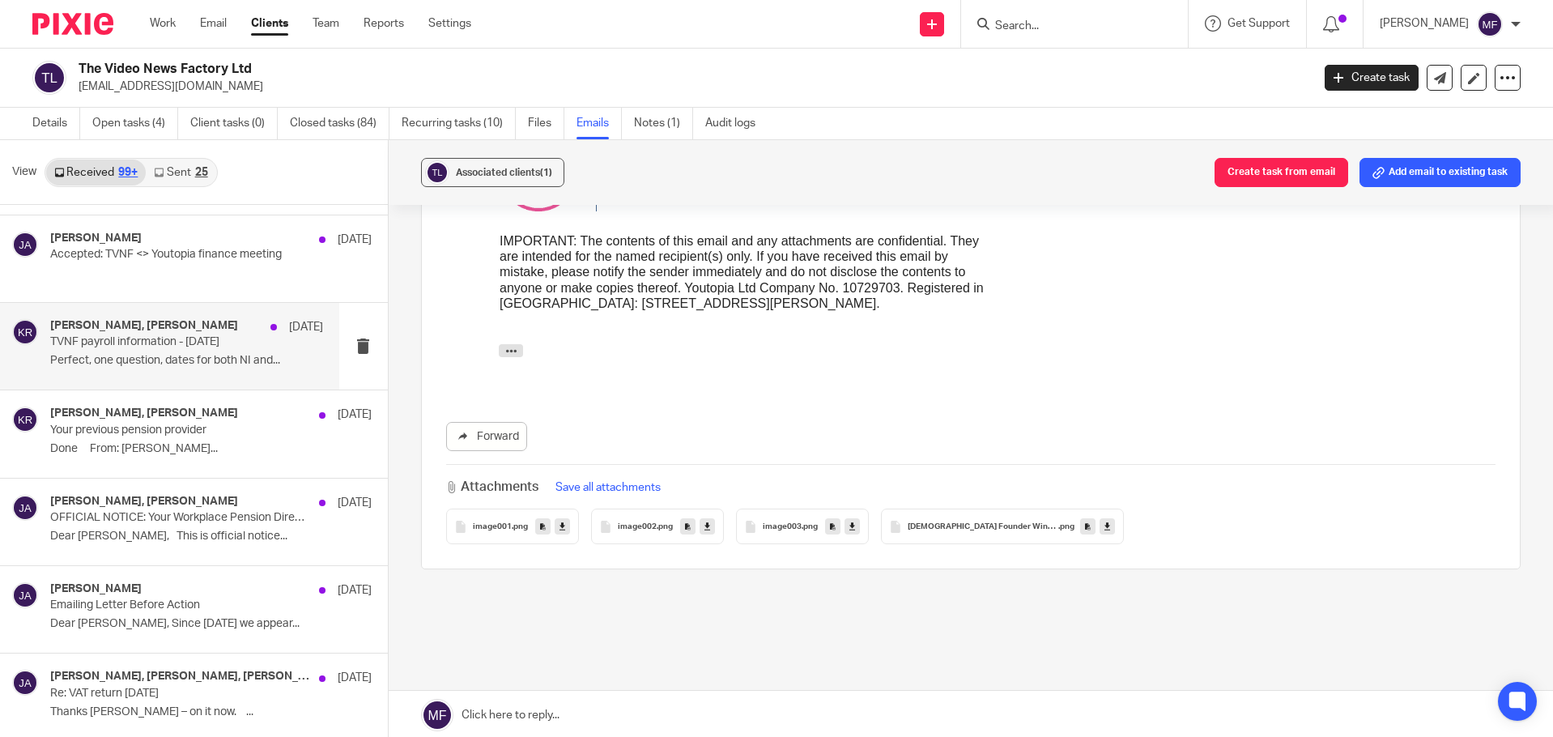
click at [165, 368] on p "Perfect, one question, dates for both NI and..." at bounding box center [186, 361] width 273 height 14
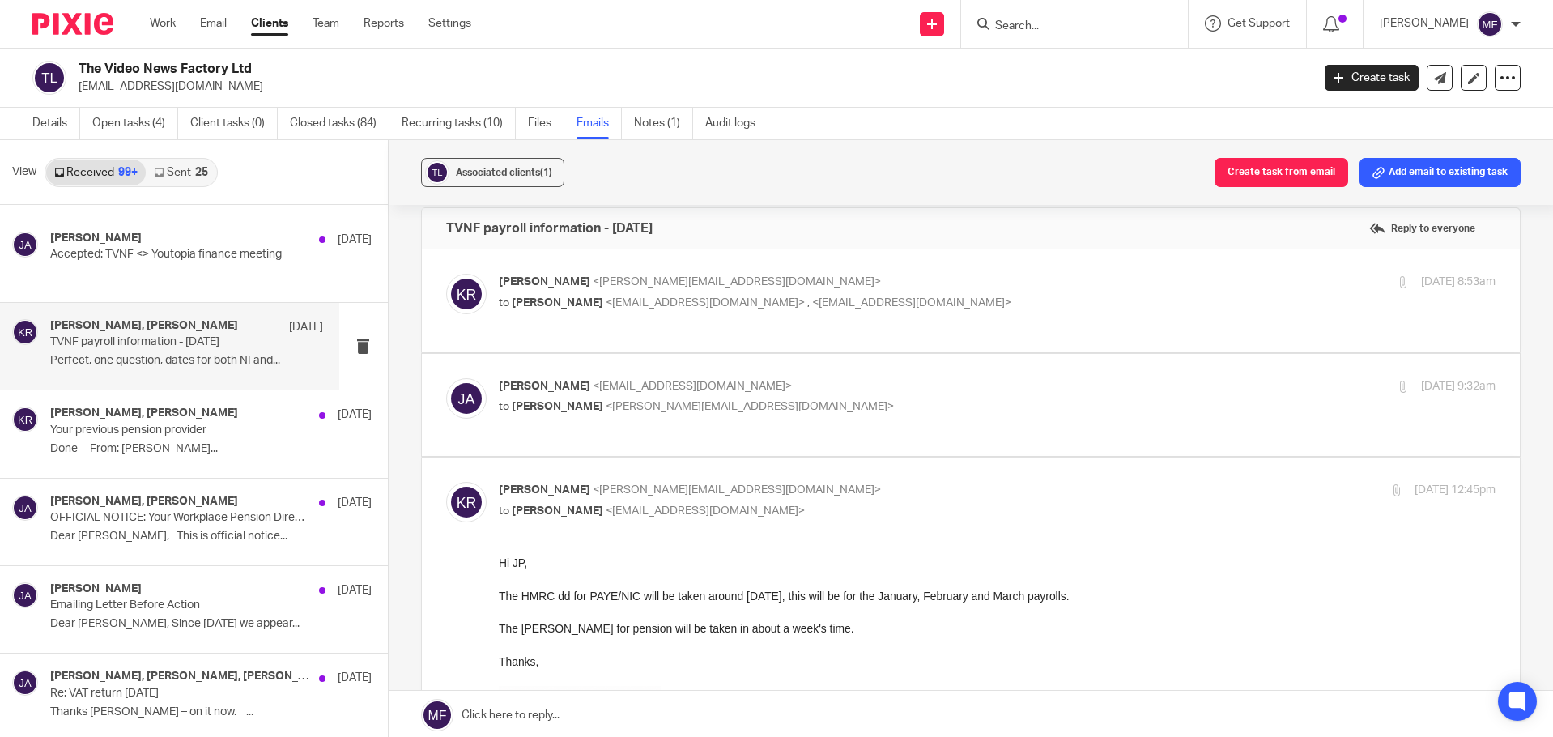
scroll to position [0, 0]
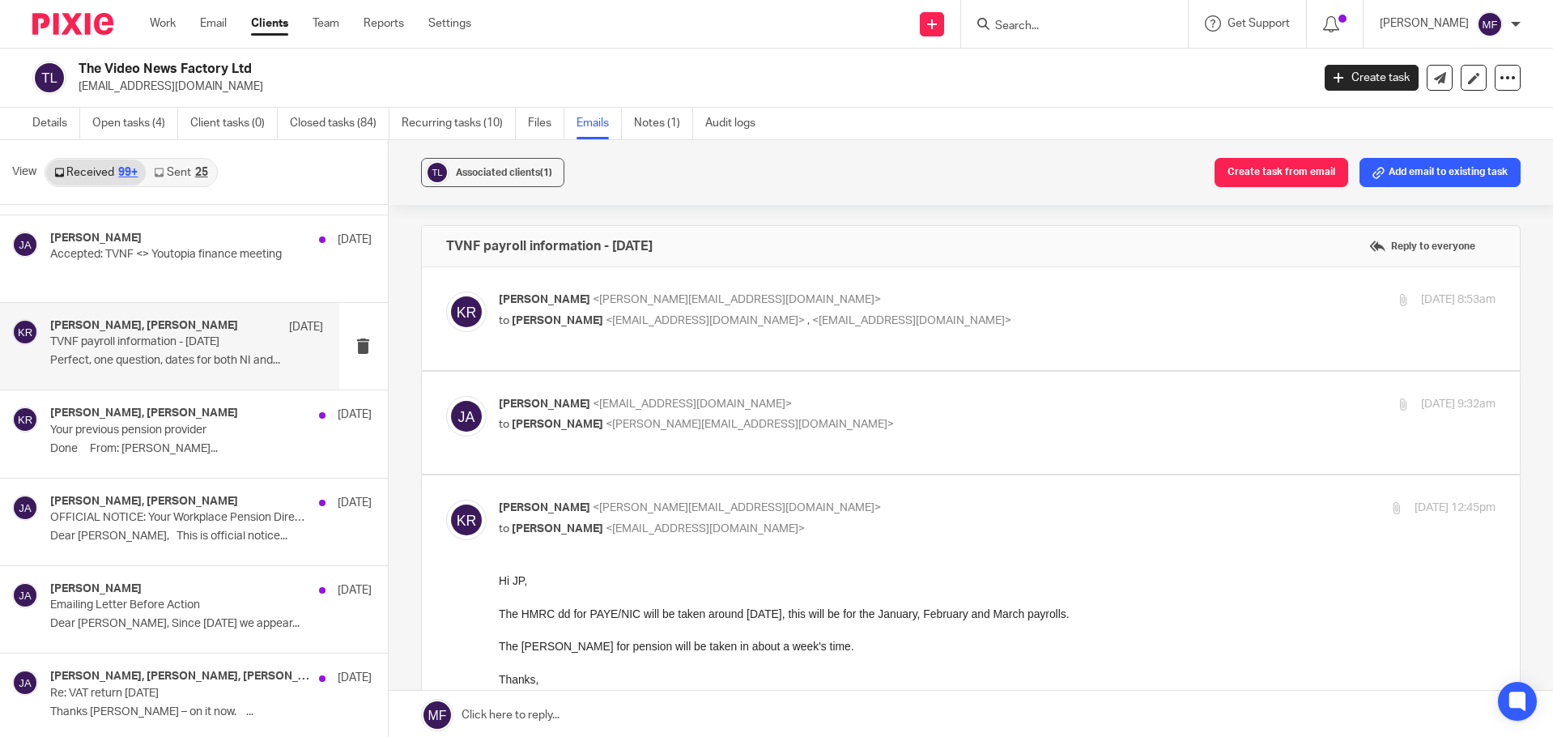
click at [672, 453] on label at bounding box center [971, 423] width 1099 height 103
click at [446, 396] on input "checkbox" at bounding box center [445, 395] width 1 height 1
checkbox input "true"
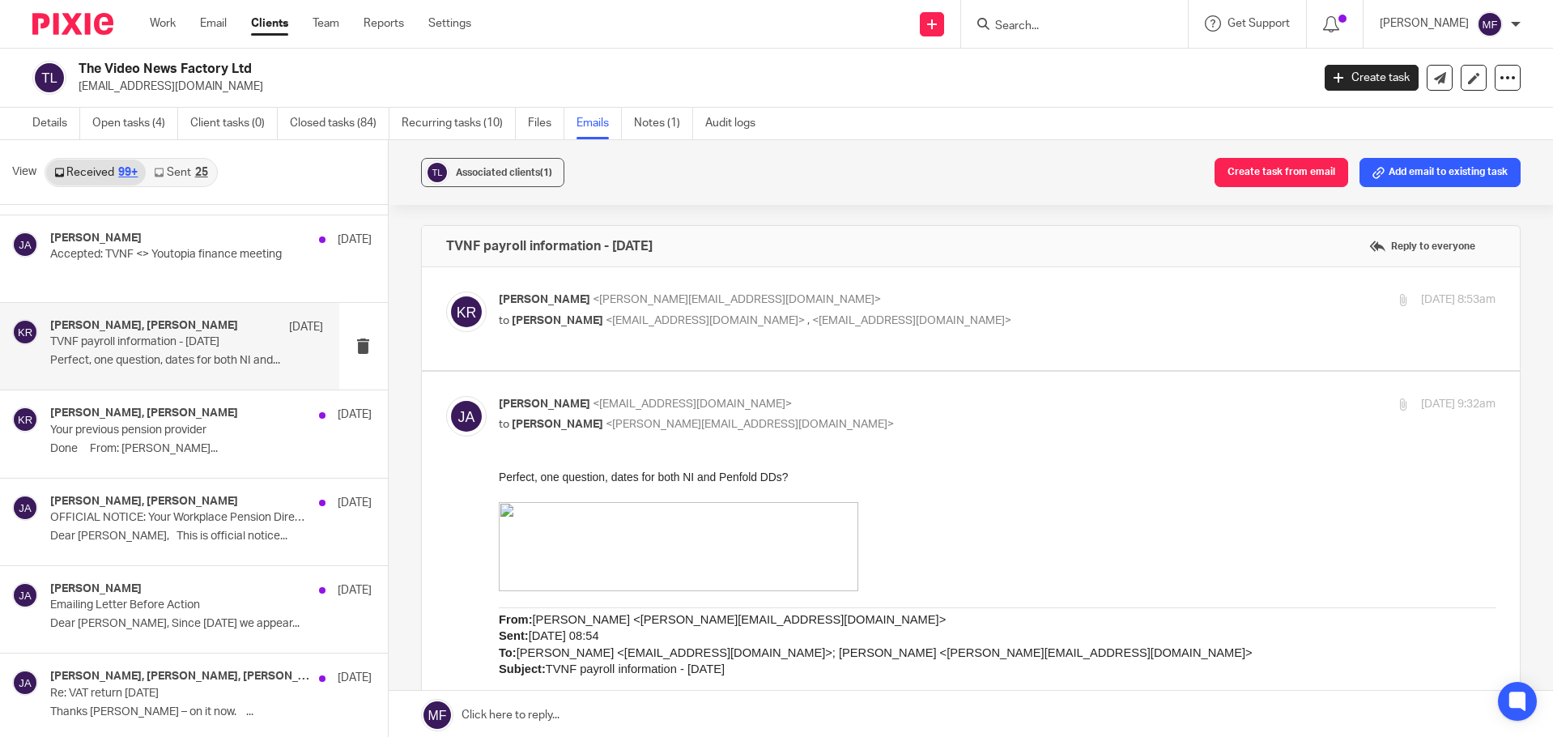
click at [812, 318] on span "<doriel@tvnf.co.uk>" at bounding box center [911, 320] width 199 height 11
checkbox input "true"
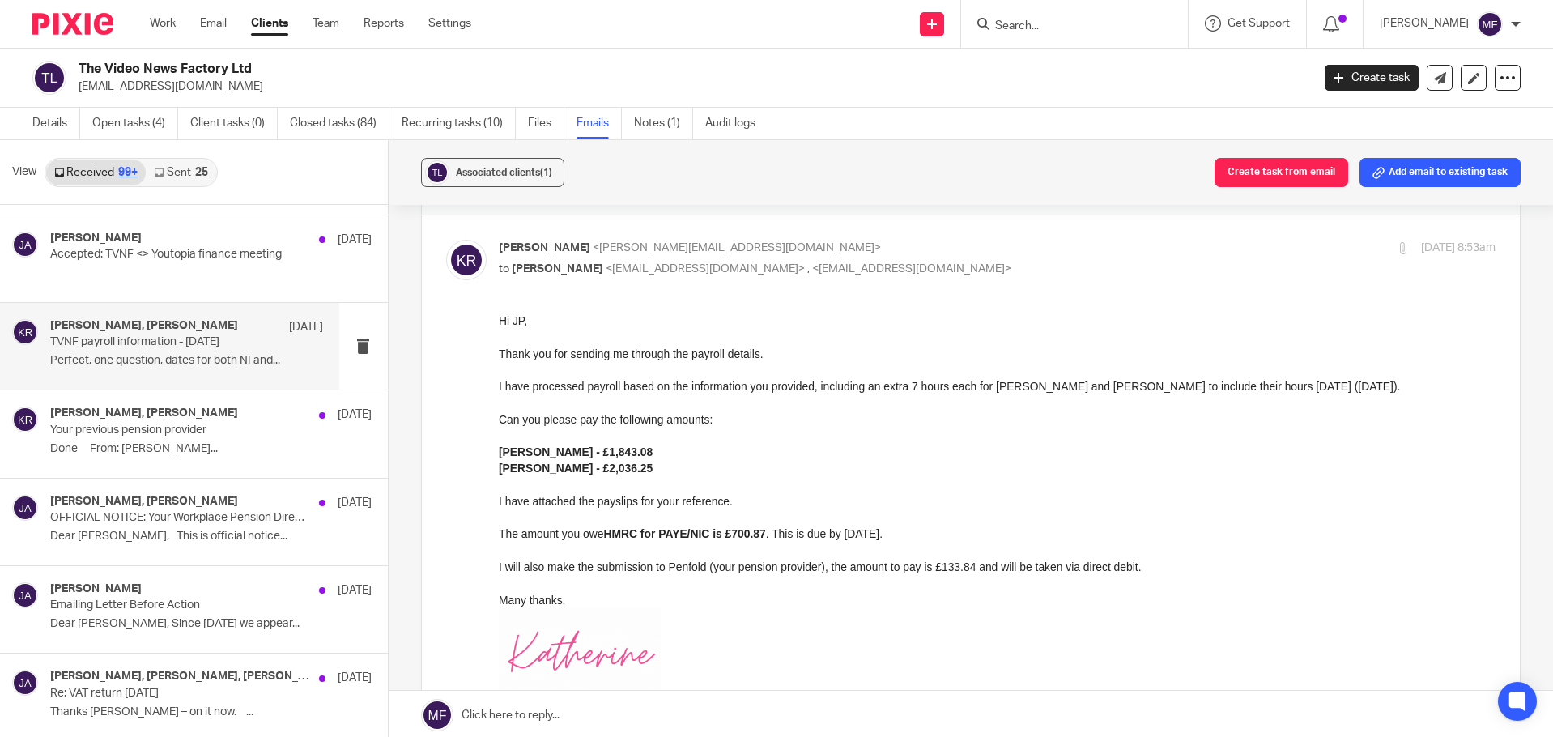
scroll to position [81, 0]
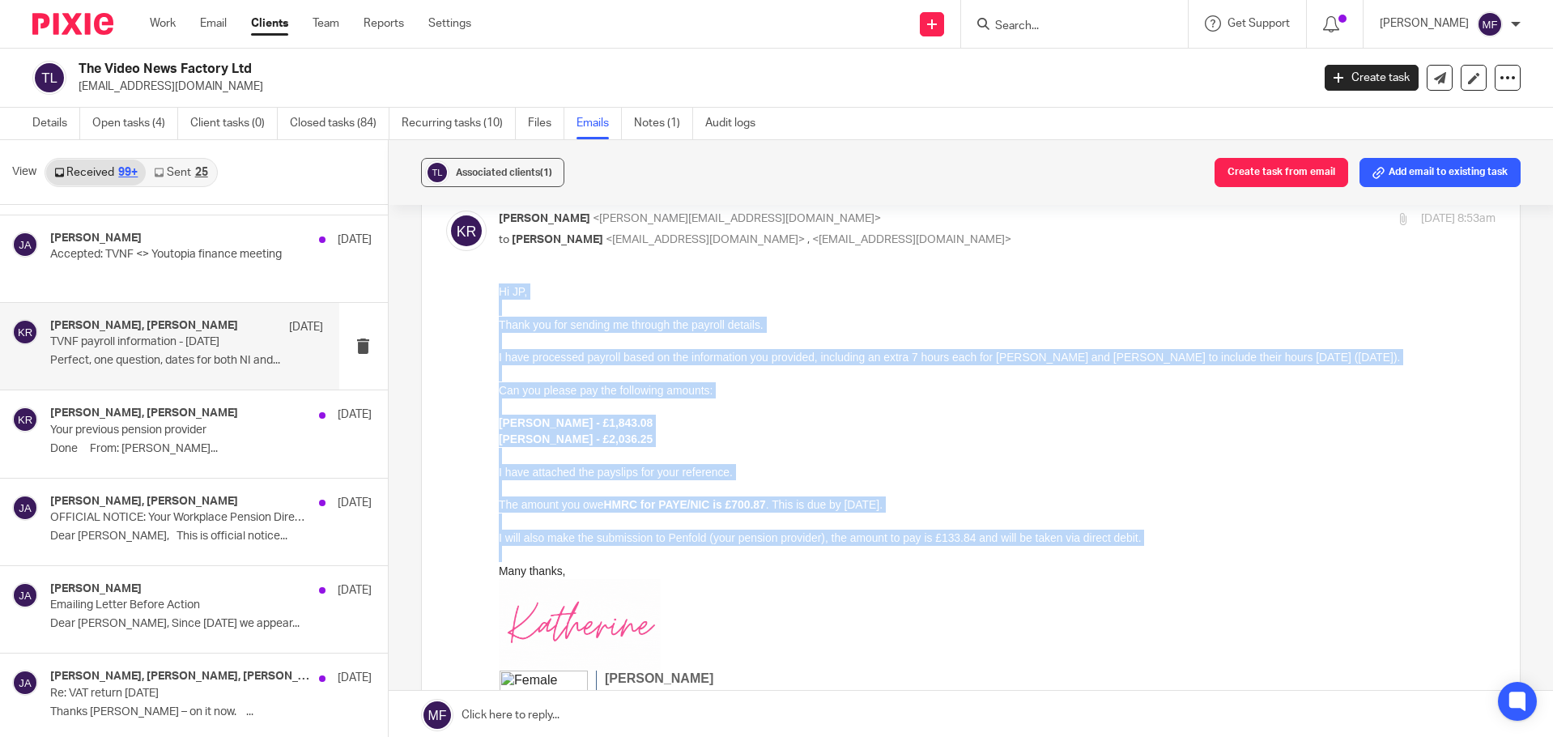
drag, startPoint x: 1269, startPoint y: 546, endPoint x: 977, endPoint y: 575, distance: 293.6
click html "Hi JP, Thank you for sending me through the payroll details. I have processed p…"
copy div "Hi JP, Thank you for sending me through the payroll details. I have processed p…"
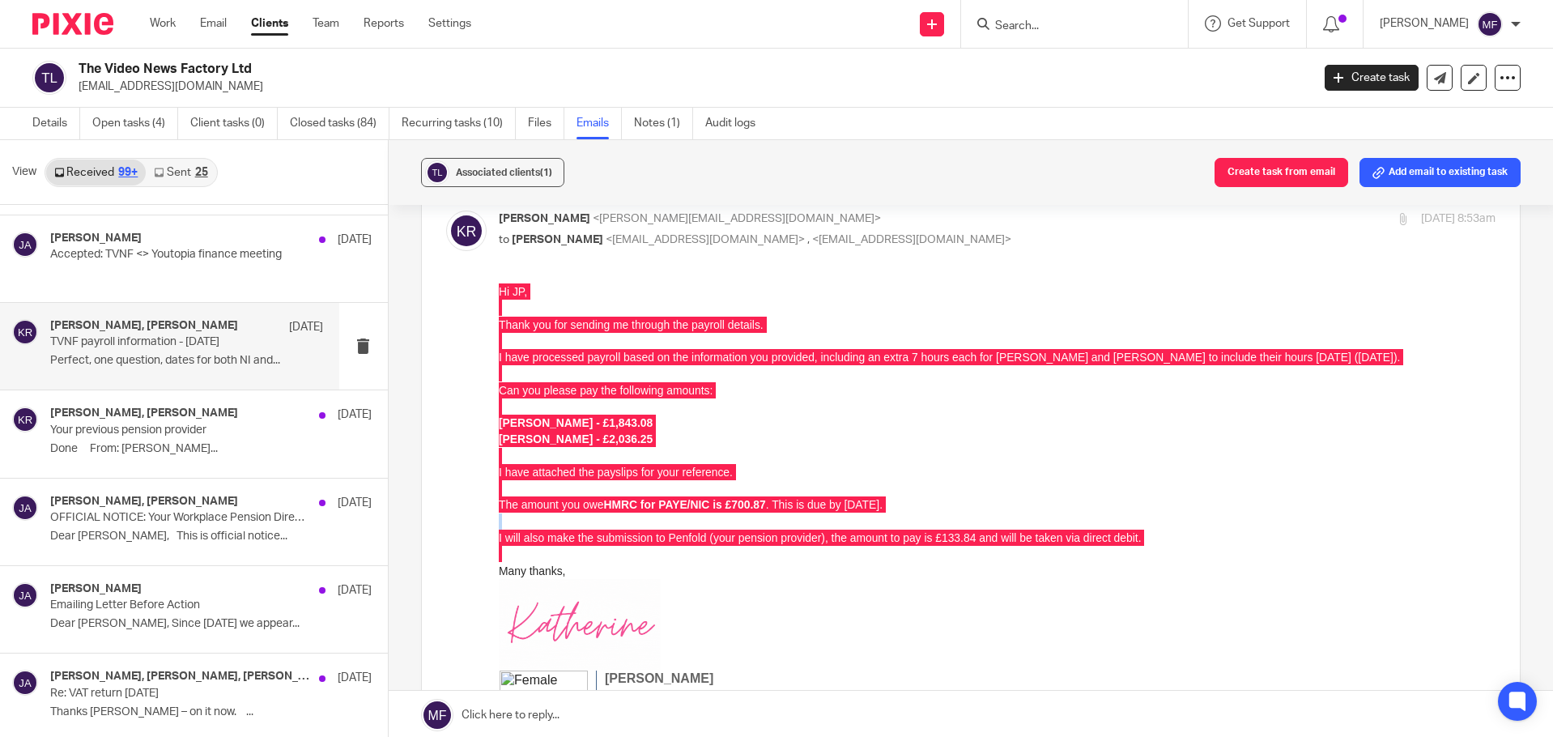
drag, startPoint x: 1116, startPoint y: 18, endPoint x: 1102, endPoint y: 23, distance: 15.6
click at [1116, 18] on form at bounding box center [1079, 24] width 172 height 20
click at [1061, 31] on input "Search" at bounding box center [1066, 26] width 146 height 15
type input "alfa"
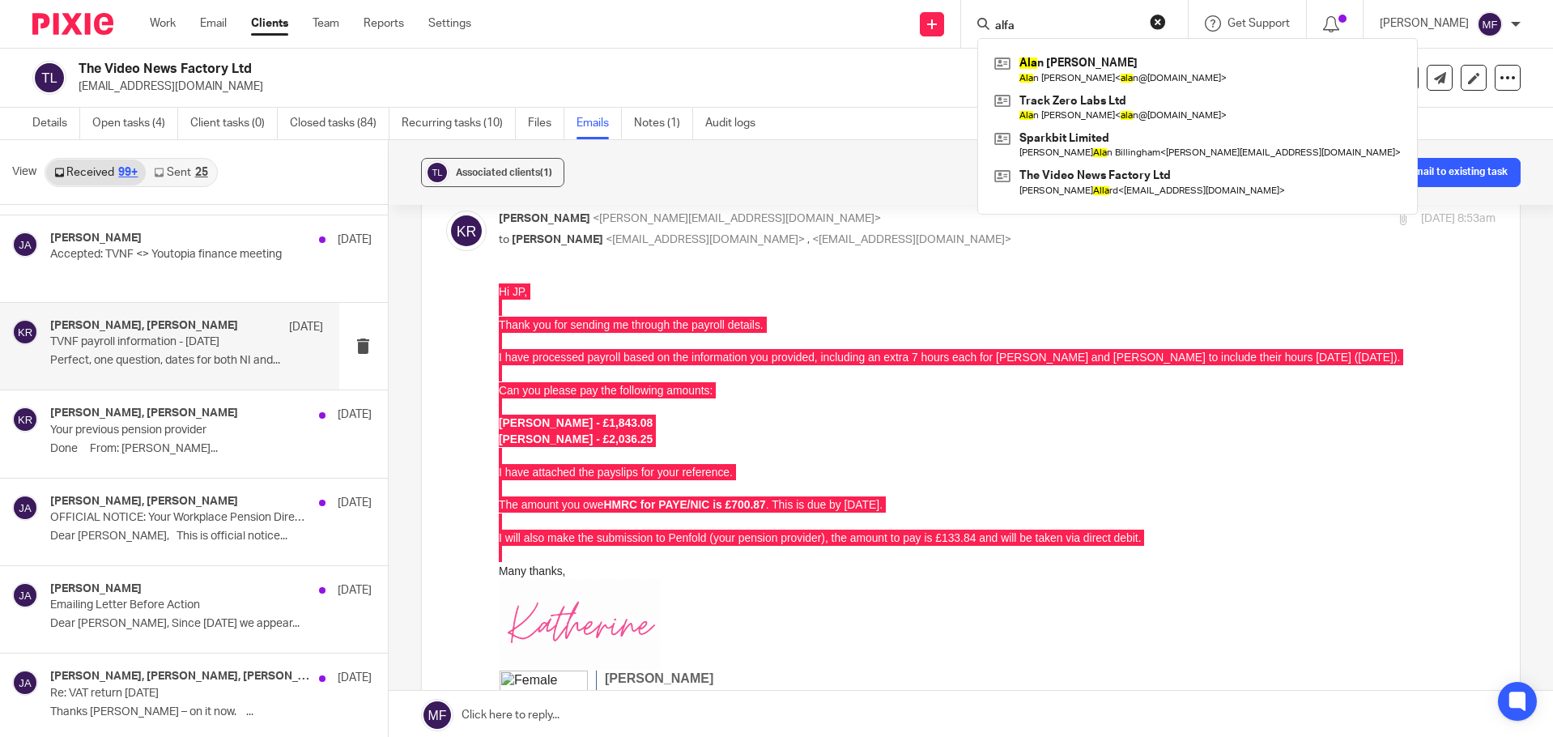
drag, startPoint x: 1067, startPoint y: 22, endPoint x: 917, endPoint y: 5, distance: 150.7
click at [917, 5] on div "Send new email Create task Add client Request signature alfa Ala n Wilson Ala n…" at bounding box center [1023, 24] width 1057 height 48
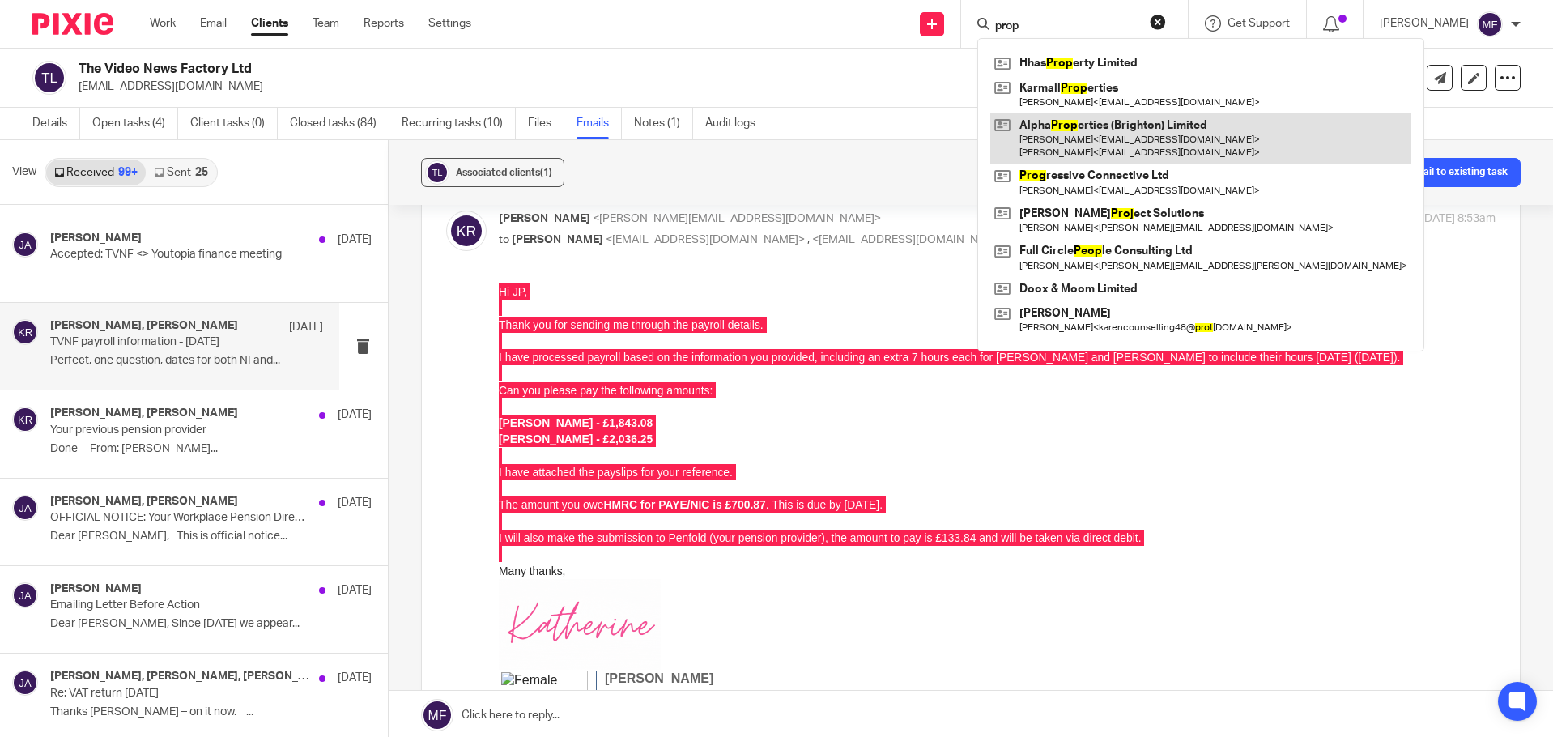
type input "prop"
click at [1135, 126] on link at bounding box center [1200, 138] width 421 height 50
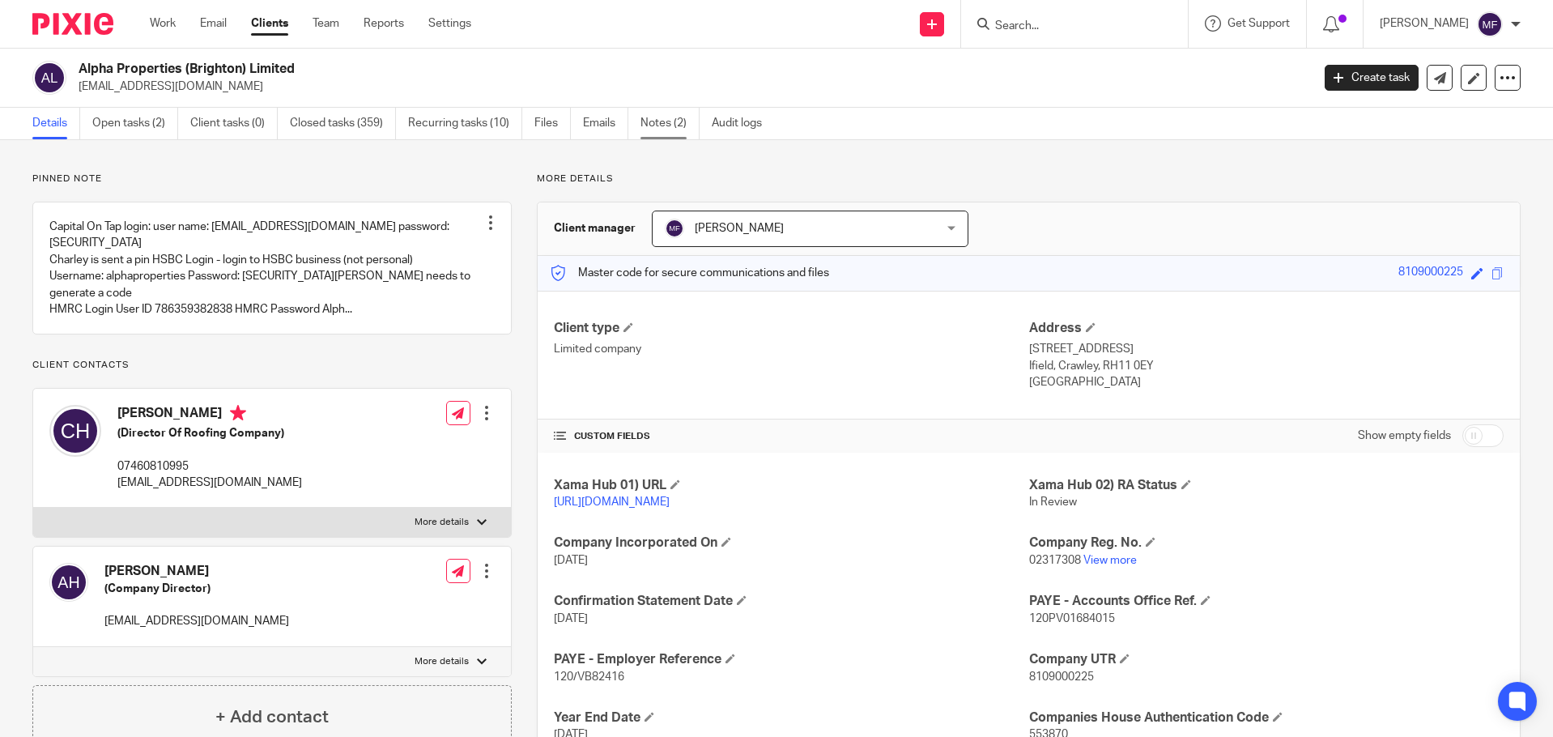
click at [648, 117] on link "Notes (2)" at bounding box center [669, 124] width 59 height 32
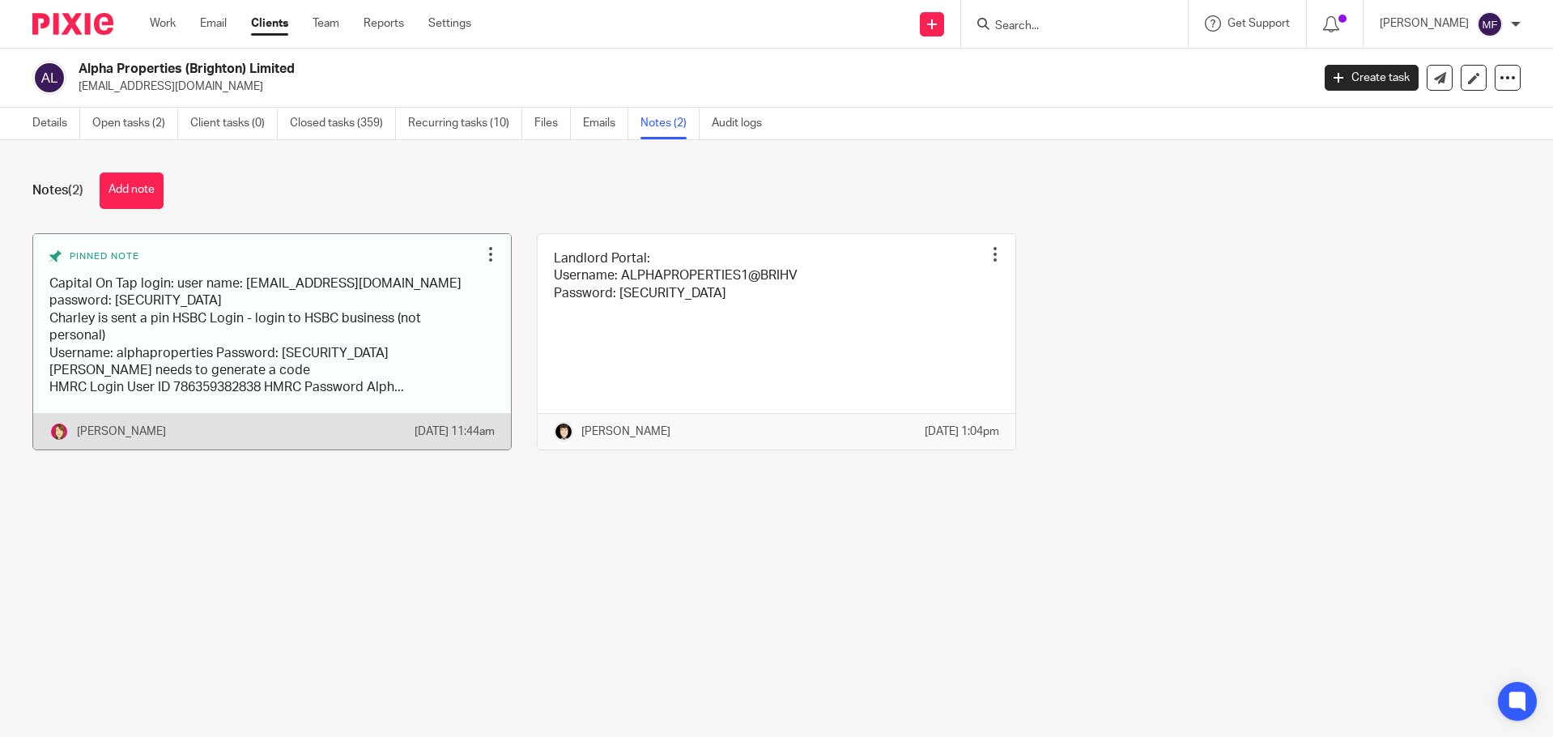
click at [389, 333] on link at bounding box center [272, 341] width 478 height 215
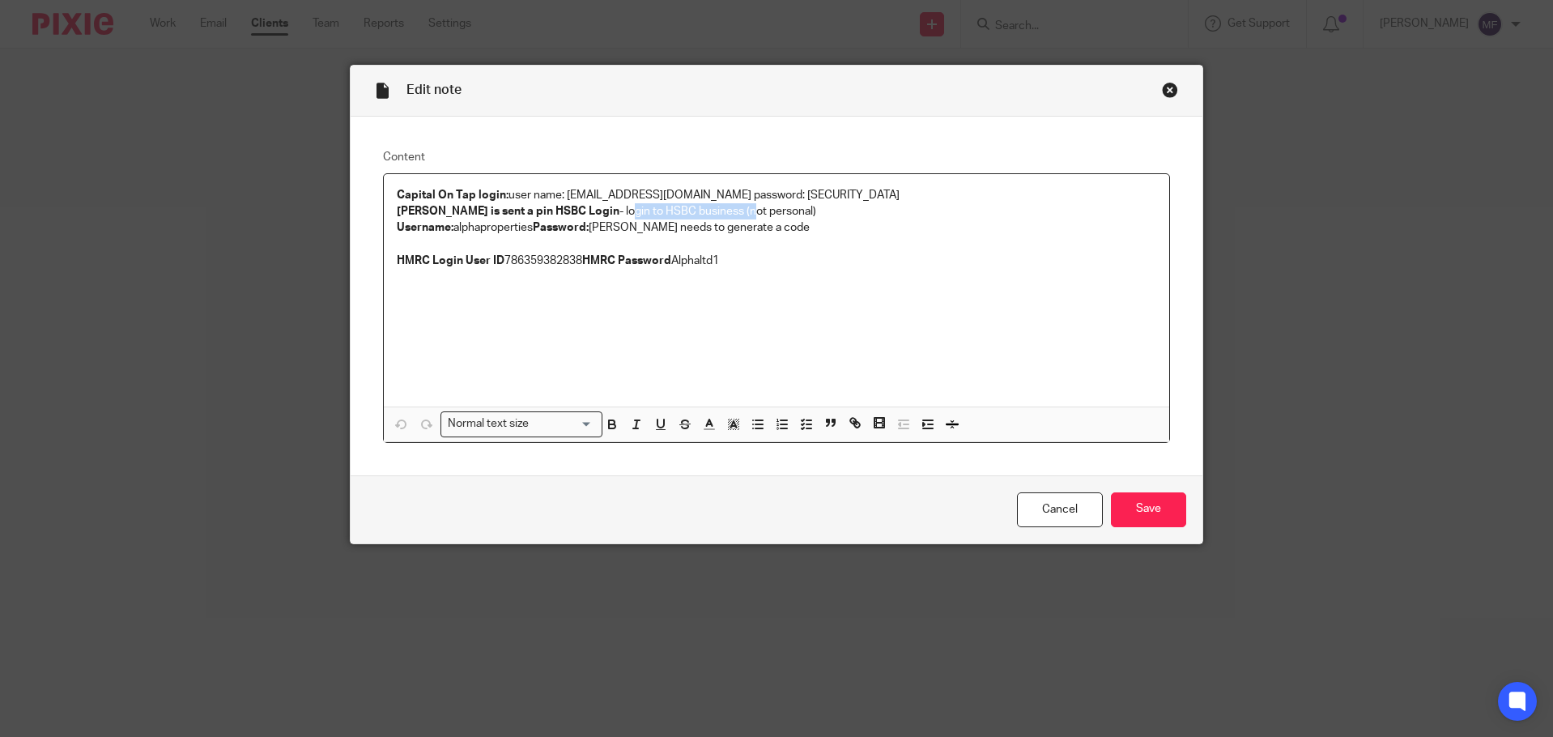
drag, startPoint x: 573, startPoint y: 215, endPoint x: 690, endPoint y: 215, distance: 116.6
click at [698, 213] on p "Charley is sent a pin HSBC Login - login to HSBC business (not personal)" at bounding box center [777, 211] width 760 height 16
click at [577, 228] on strong "Password:" at bounding box center [561, 227] width 56 height 11
drag, startPoint x: 530, startPoint y: 224, endPoint x: 450, endPoint y: 224, distance: 80.1
click at [450, 224] on p "Username: alphaproperties Password: remington Charley needs to generate a code" at bounding box center [777, 227] width 760 height 16
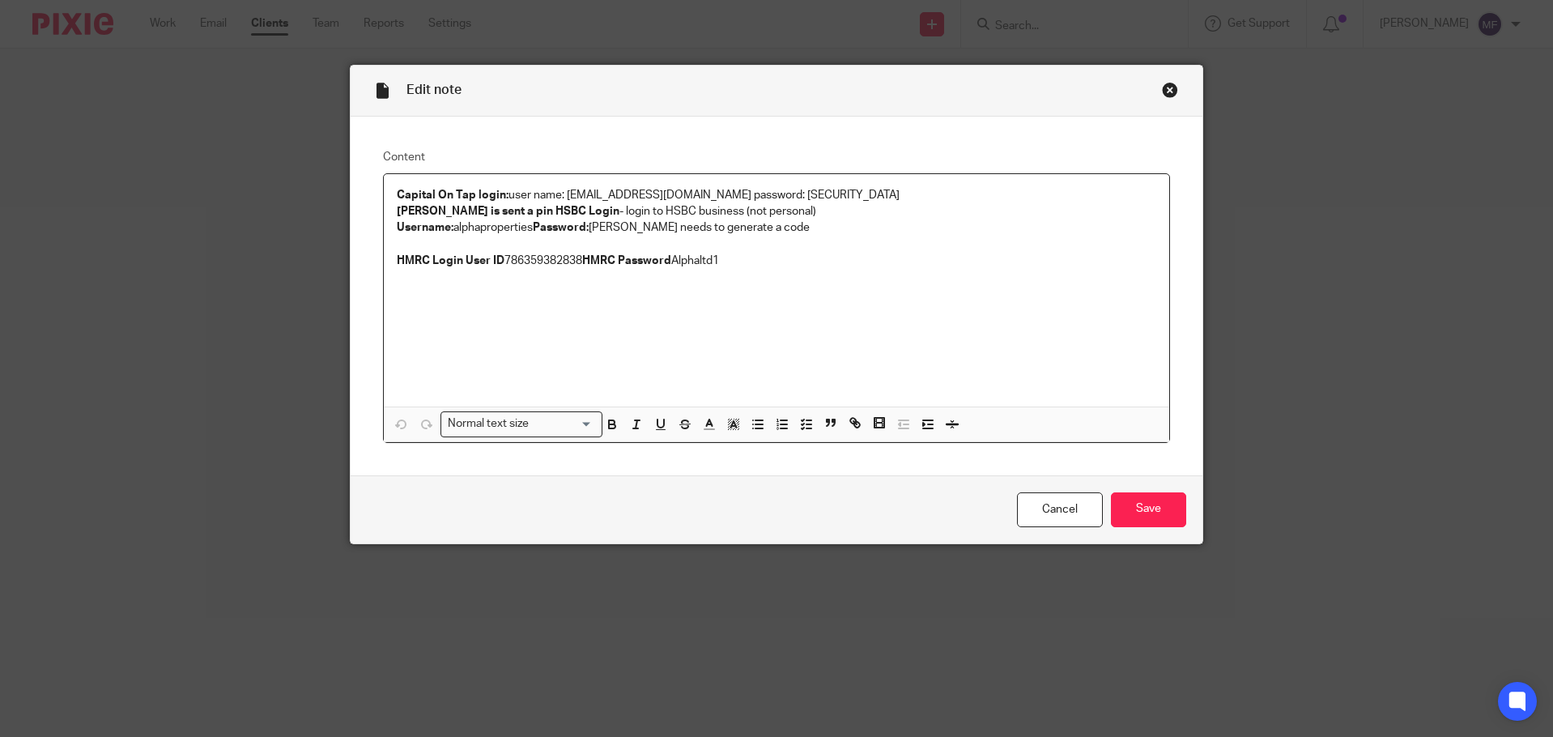
copy p "alphaproperties"
drag, startPoint x: 592, startPoint y: 229, endPoint x: 642, endPoint y: 226, distance: 50.3
click at [642, 226] on p "Username: alphaproperties Password: remington Charley needs to generate a code" at bounding box center [777, 227] width 760 height 16
copy p "remington"
click at [1167, 98] on div "Edit note" at bounding box center [777, 91] width 852 height 51
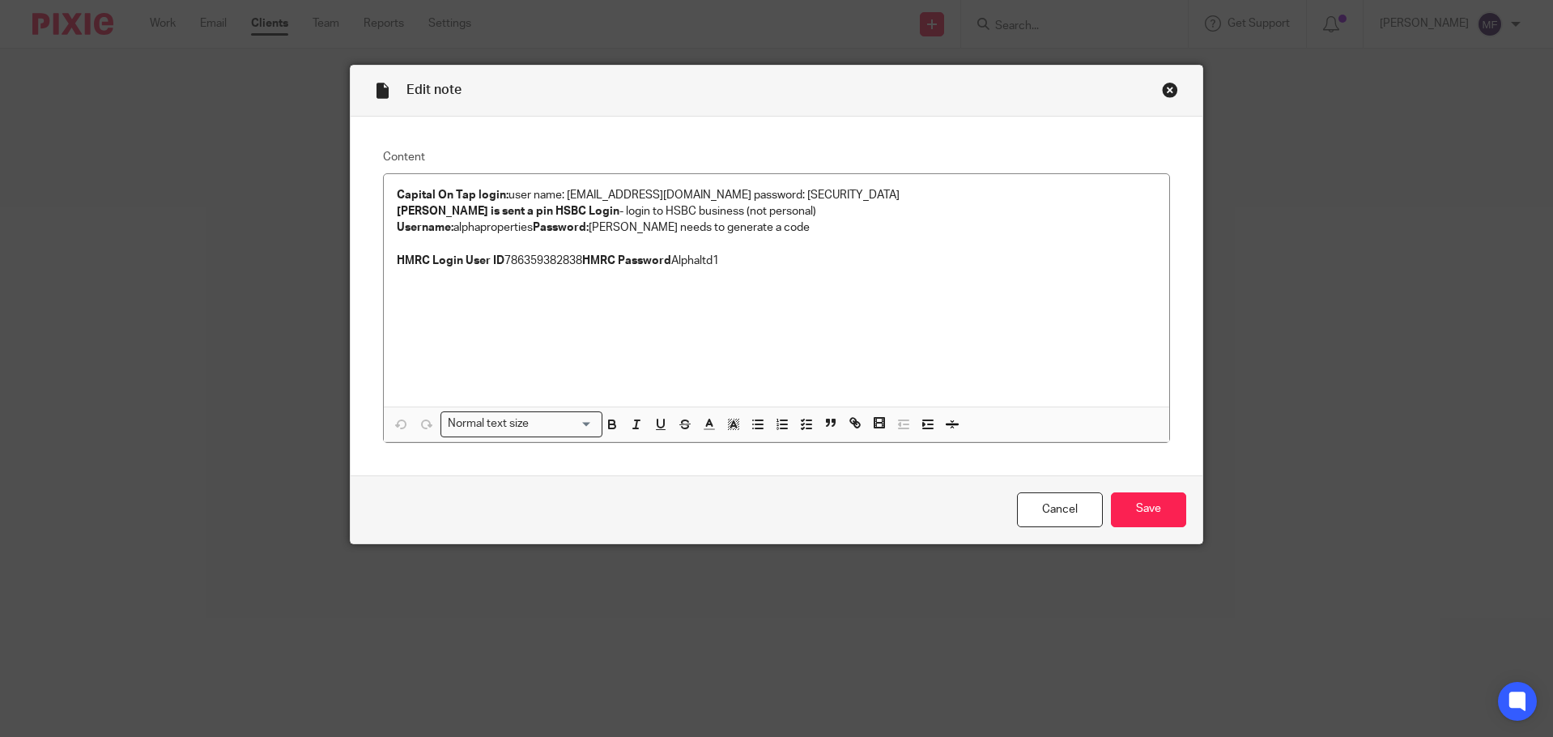
click at [1162, 90] on div "Close this dialog window" at bounding box center [1170, 90] width 16 height 16
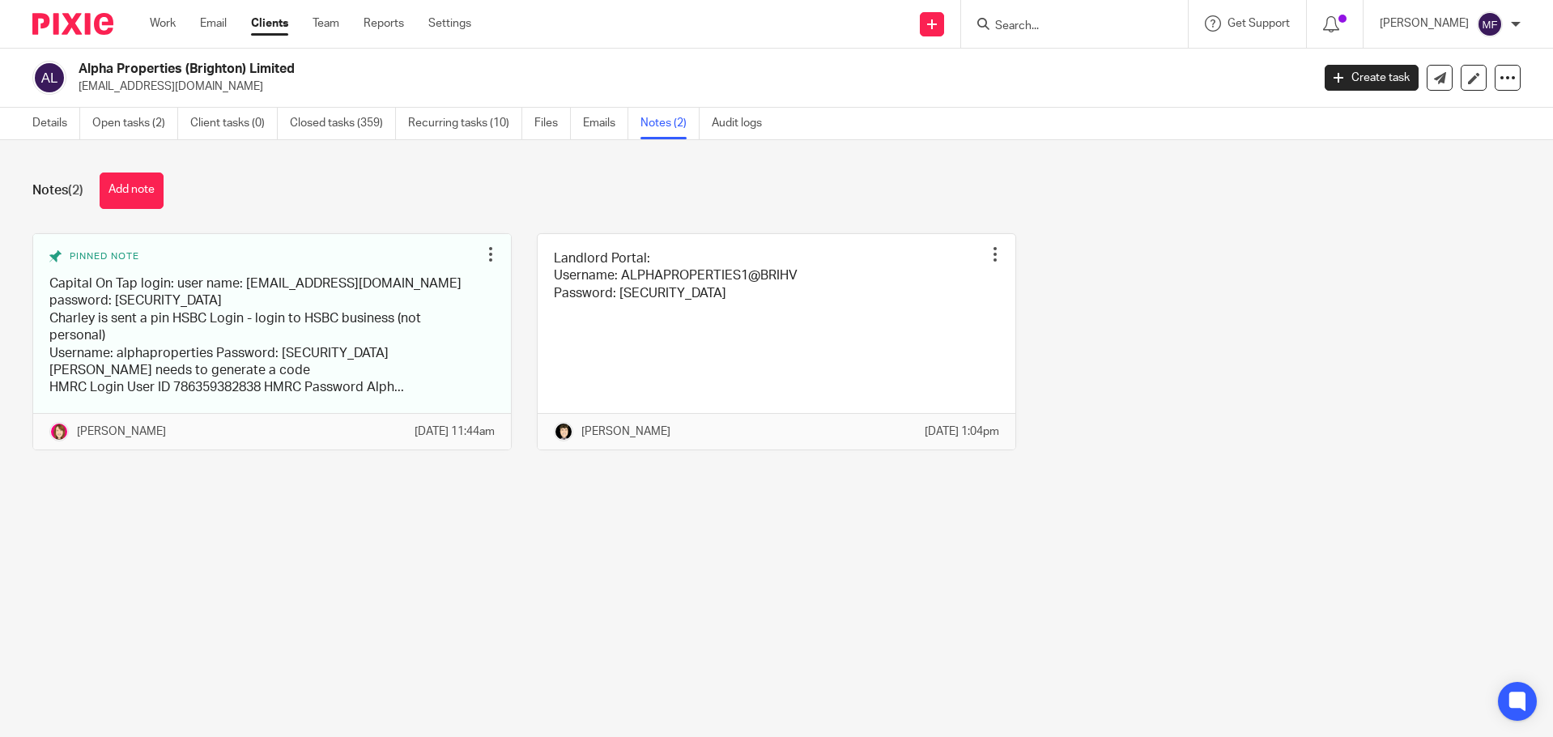
click at [89, 29] on img at bounding box center [72, 24] width 81 height 22
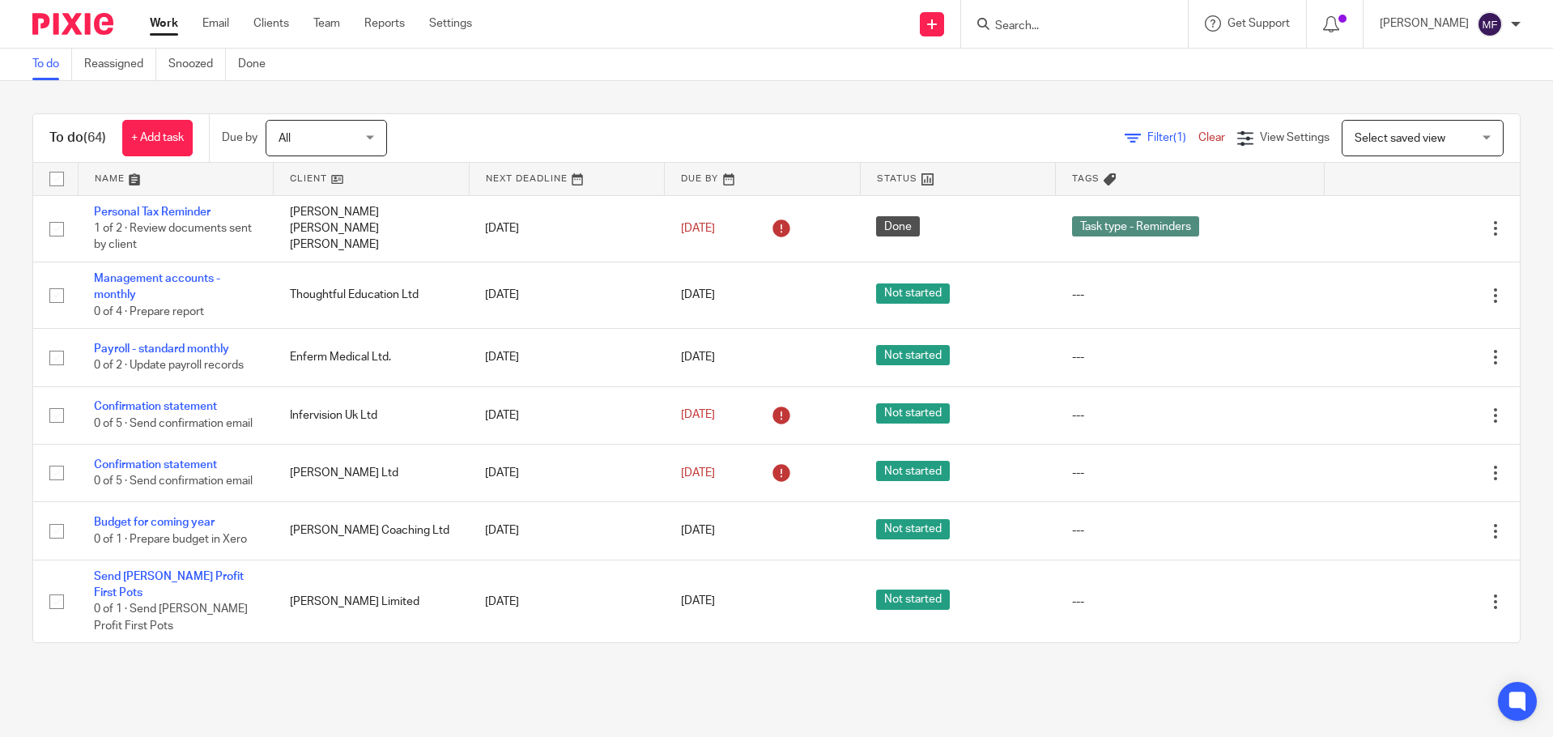
click at [1019, 32] on input "Search" at bounding box center [1066, 26] width 146 height 15
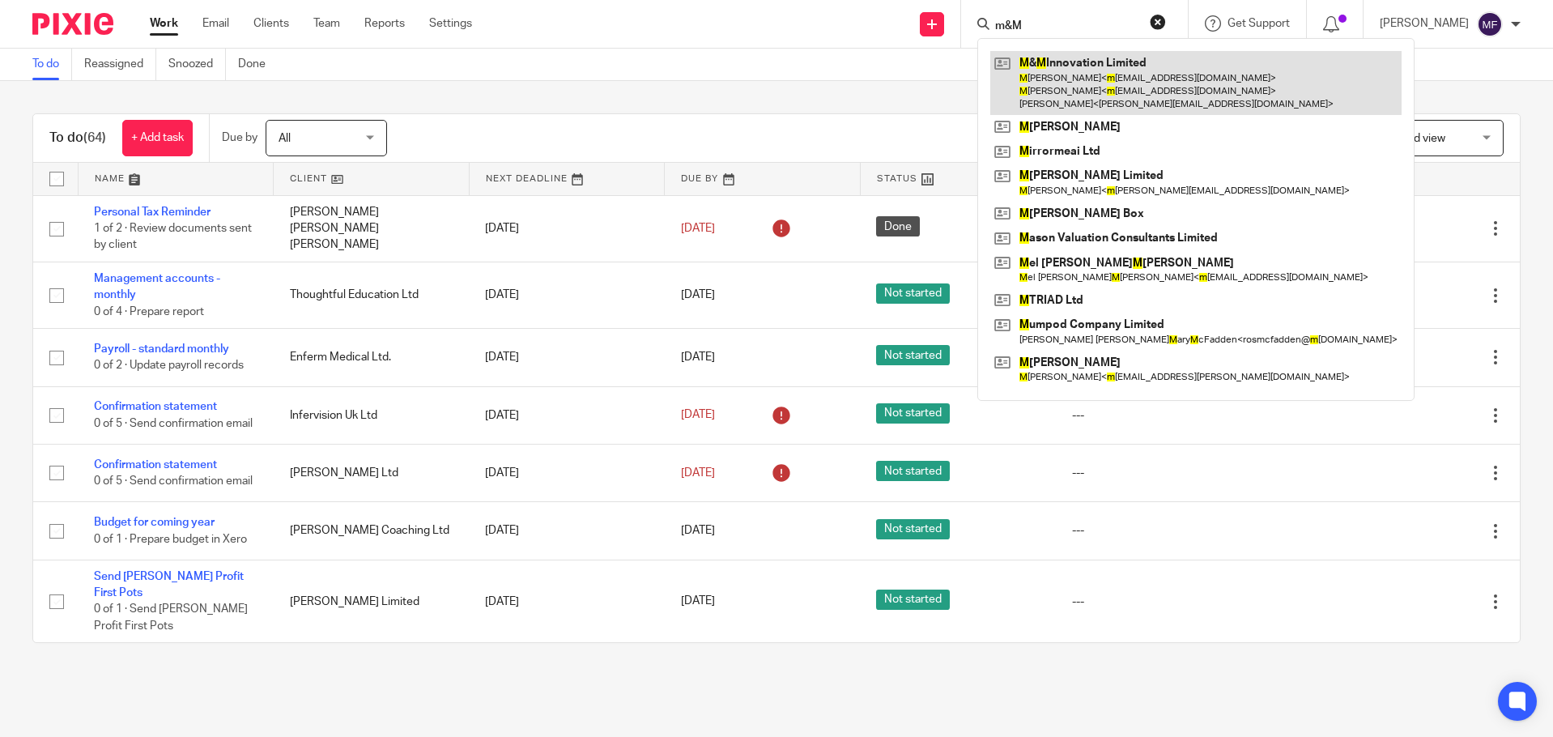
type input "m&M"
click at [1076, 94] on link at bounding box center [1195, 83] width 411 height 64
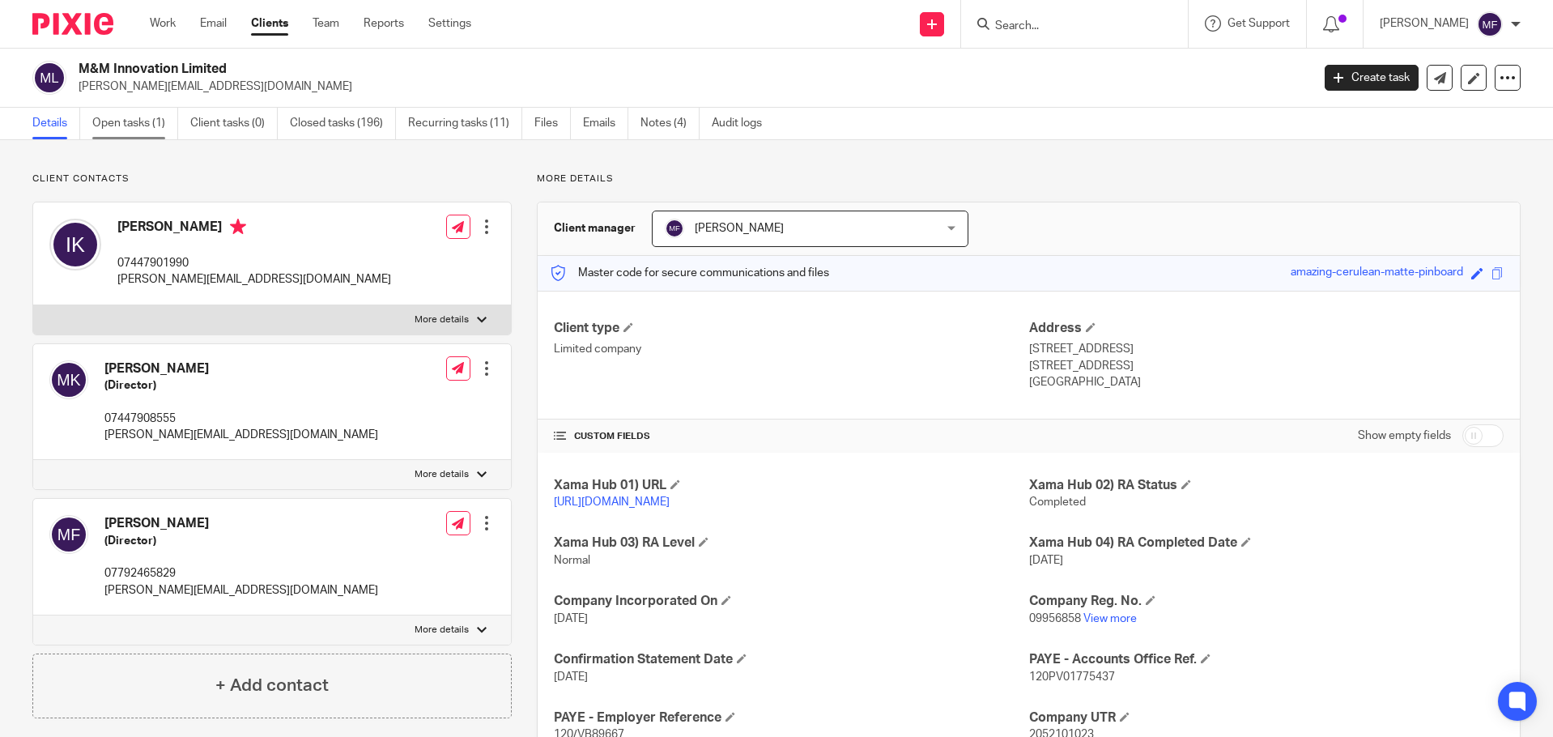
click at [138, 129] on link "Open tasks (1)" at bounding box center [135, 124] width 86 height 32
click at [125, 130] on link "Open tasks (1)" at bounding box center [135, 124] width 86 height 32
